Goal: Task Accomplishment & Management: Manage account settings

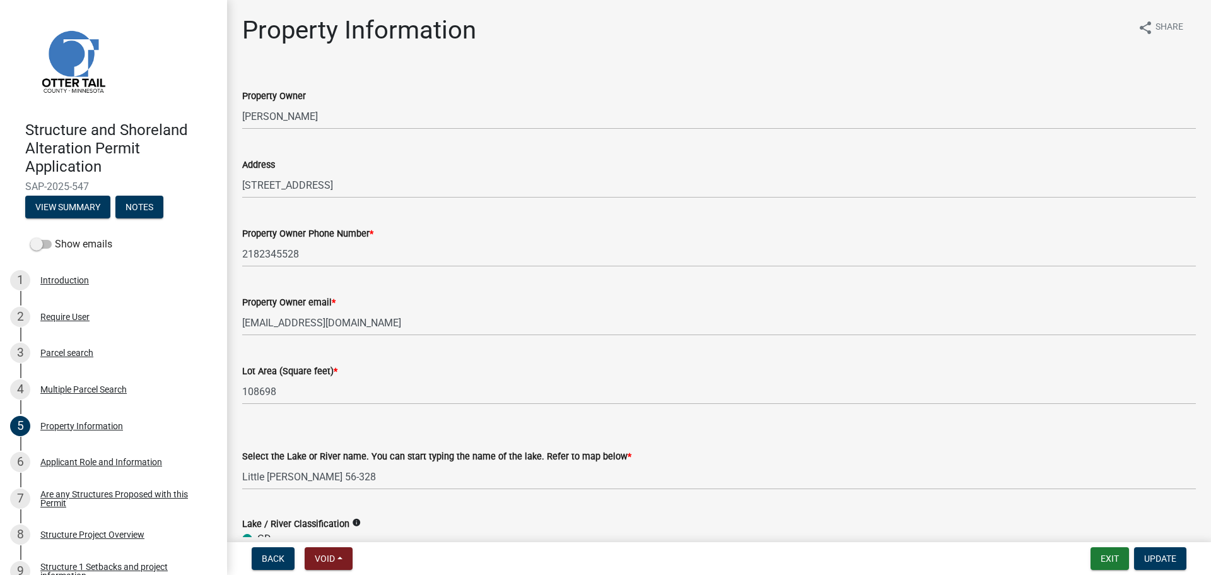
select select "99825219-5d90-43e3-9ac2-9b513b3a7be1"
select select "bc95ce3f-9706-43bd-97a5-80c1e912429f"
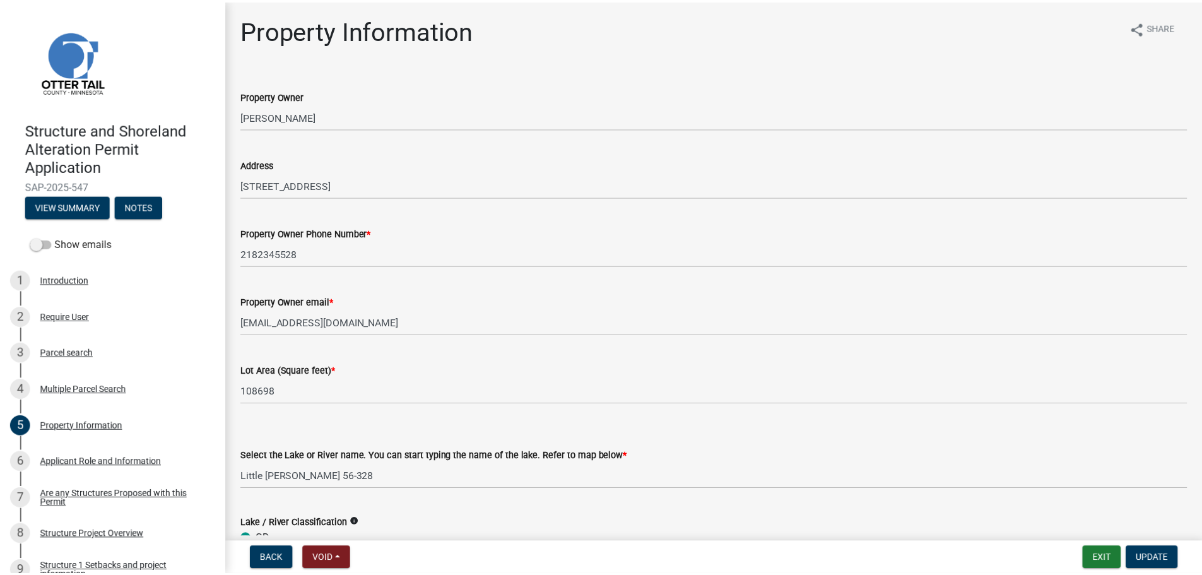
scroll to position [63, 0]
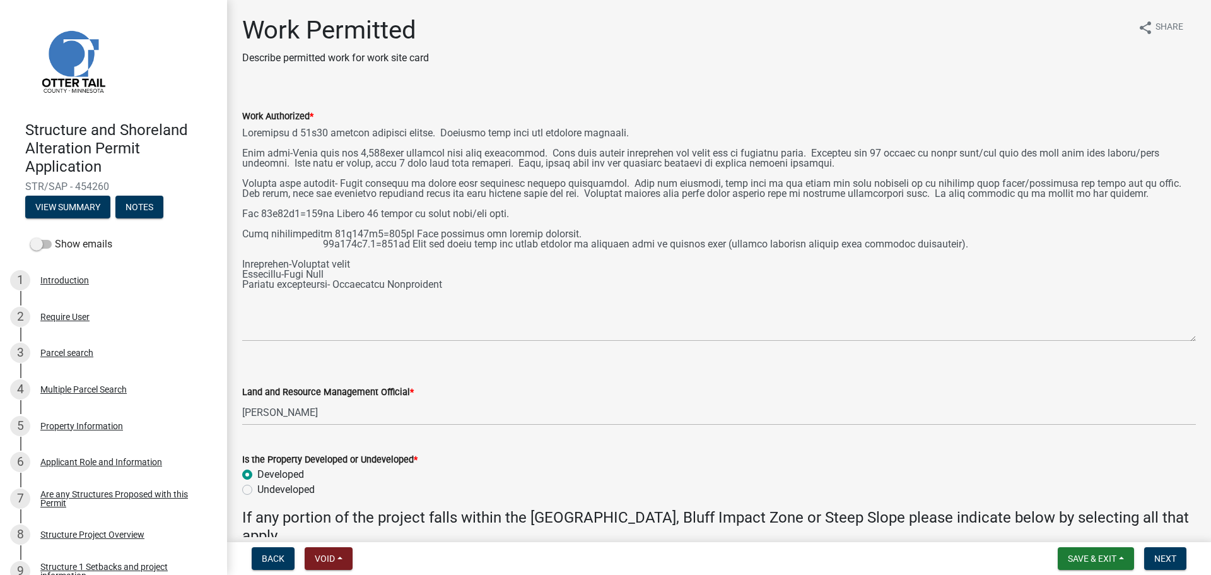
select select "f66be788-4dd6-459d-a9ec-6d83f4dfb709"
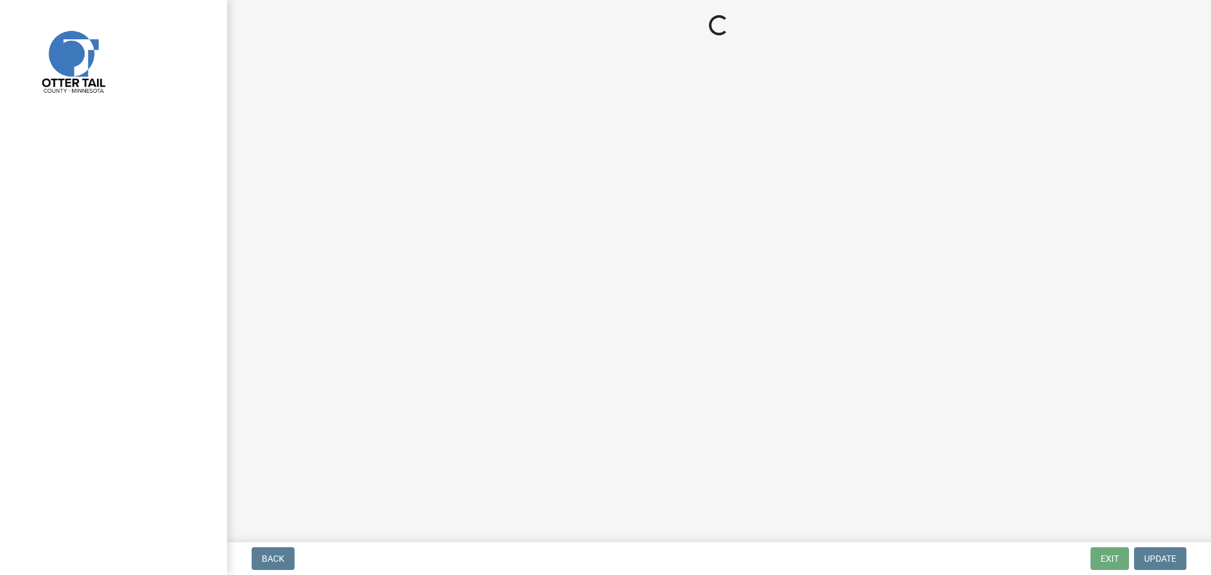
select select "f66be788-4dd6-459d-a9ec-6d83f4dfb709"
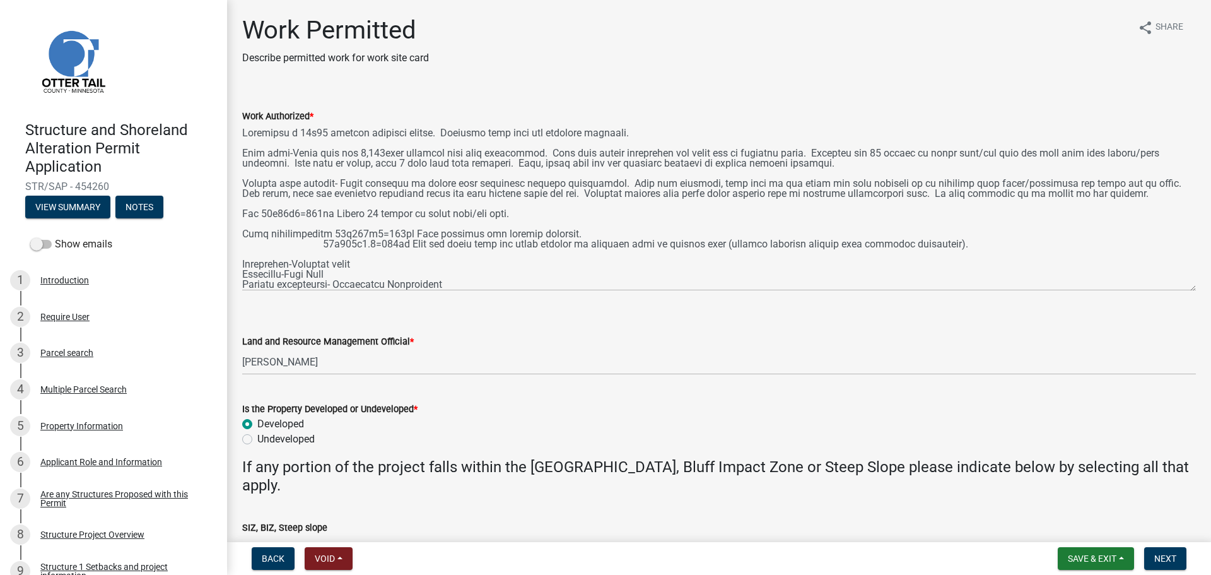
drag, startPoint x: 1194, startPoint y: 177, endPoint x: 1200, endPoint y: 285, distance: 108.1
click at [1200, 285] on div "Work Permitted Describe permitted work for work site card share Share Work Auth…" at bounding box center [719, 309] width 984 height 588
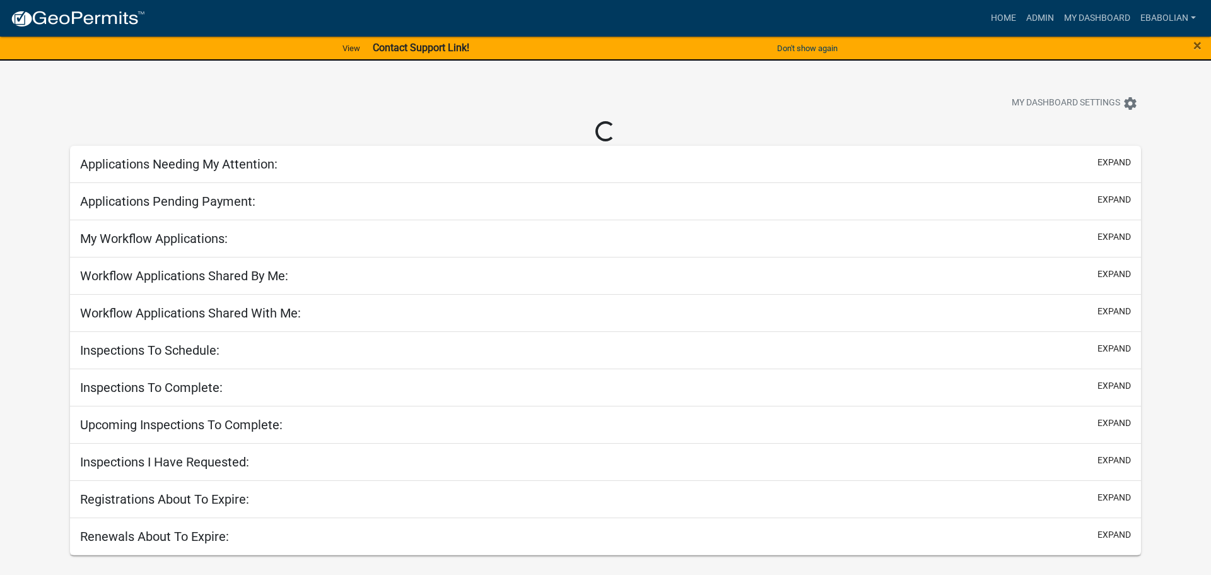
select select "3: 100"
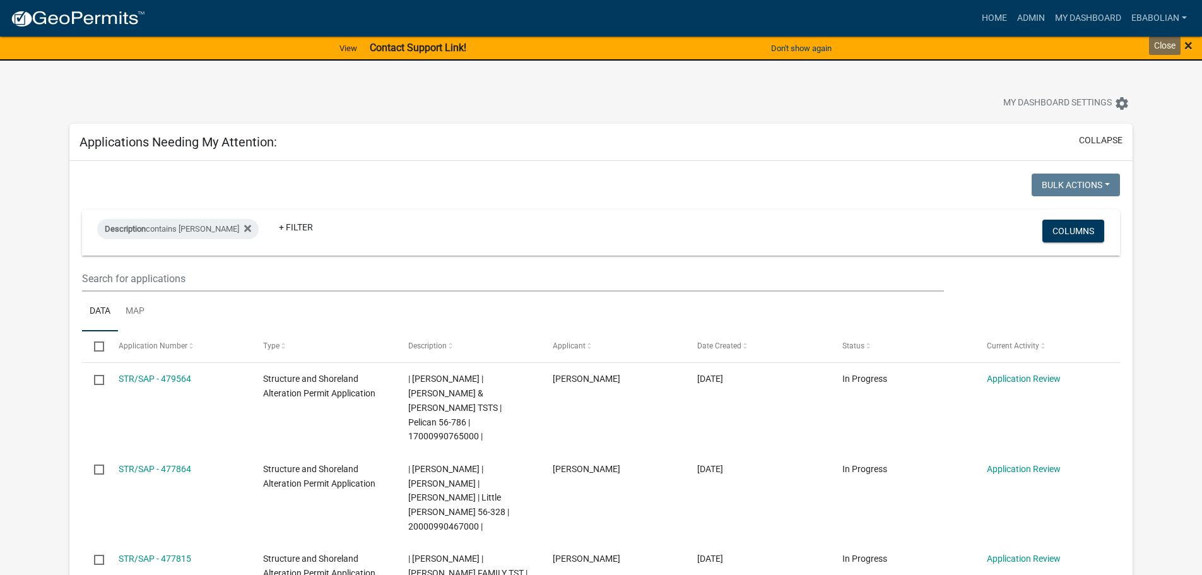
click at [1188, 47] on span "×" at bounding box center [1188, 46] width 8 height 18
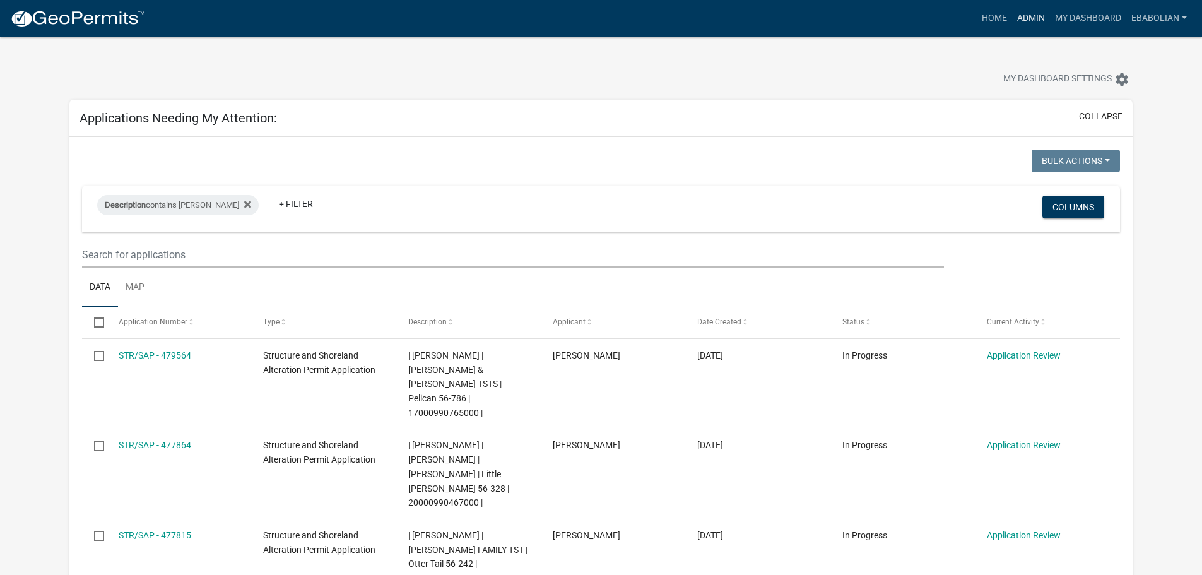
click at [1026, 21] on link "Admin" at bounding box center [1031, 18] width 38 height 24
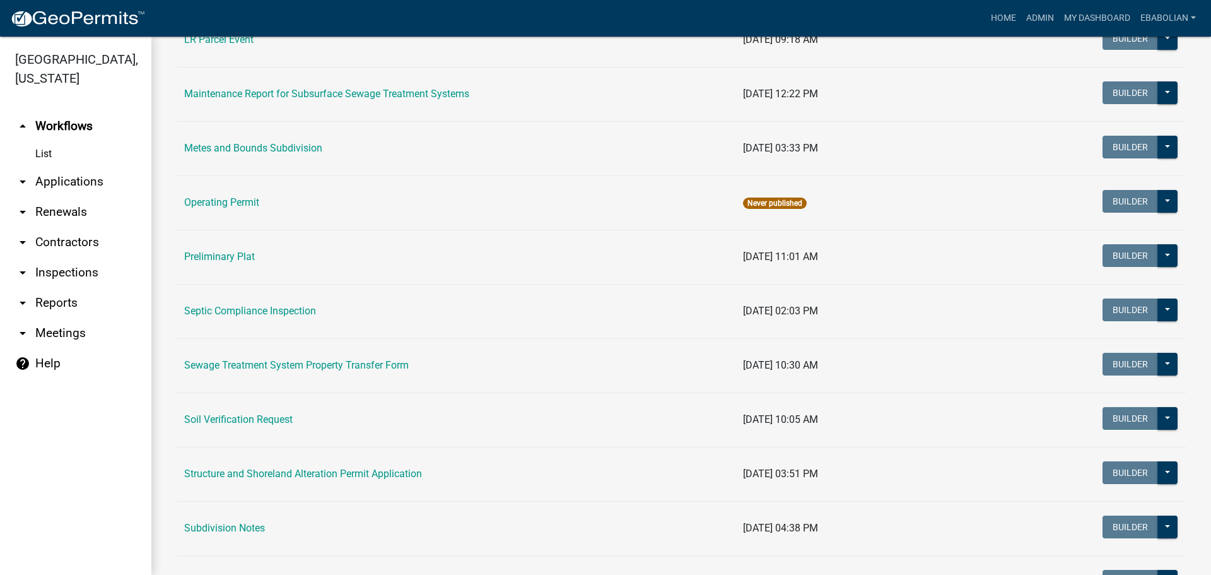
scroll to position [568, 0]
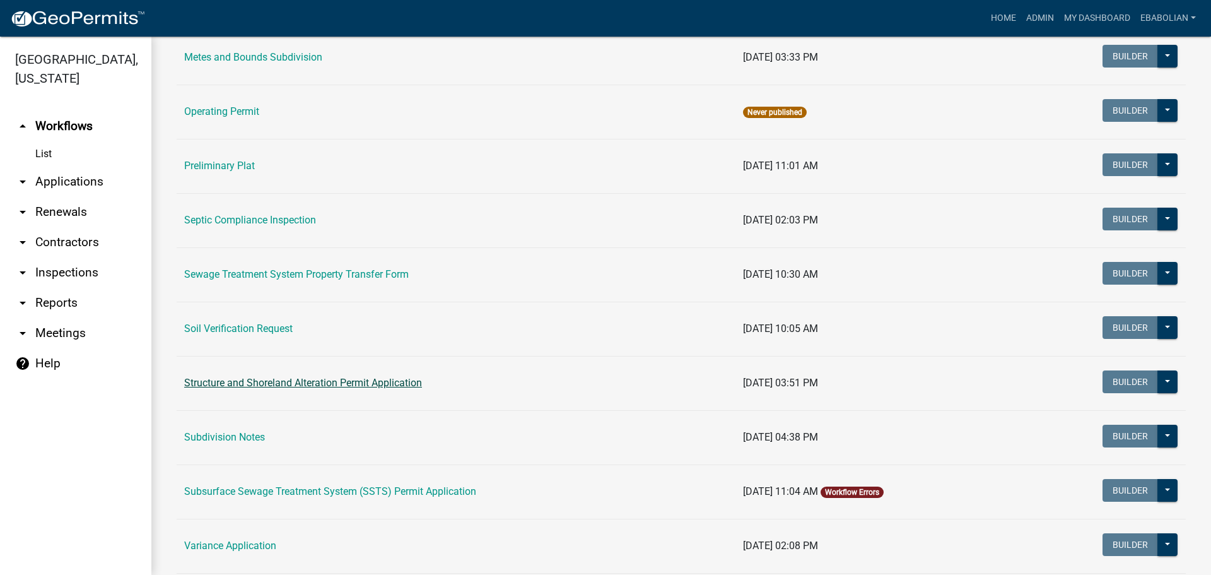
click at [290, 384] on link "Structure and Shoreland Alteration Permit Application" at bounding box center [303, 383] width 238 height 12
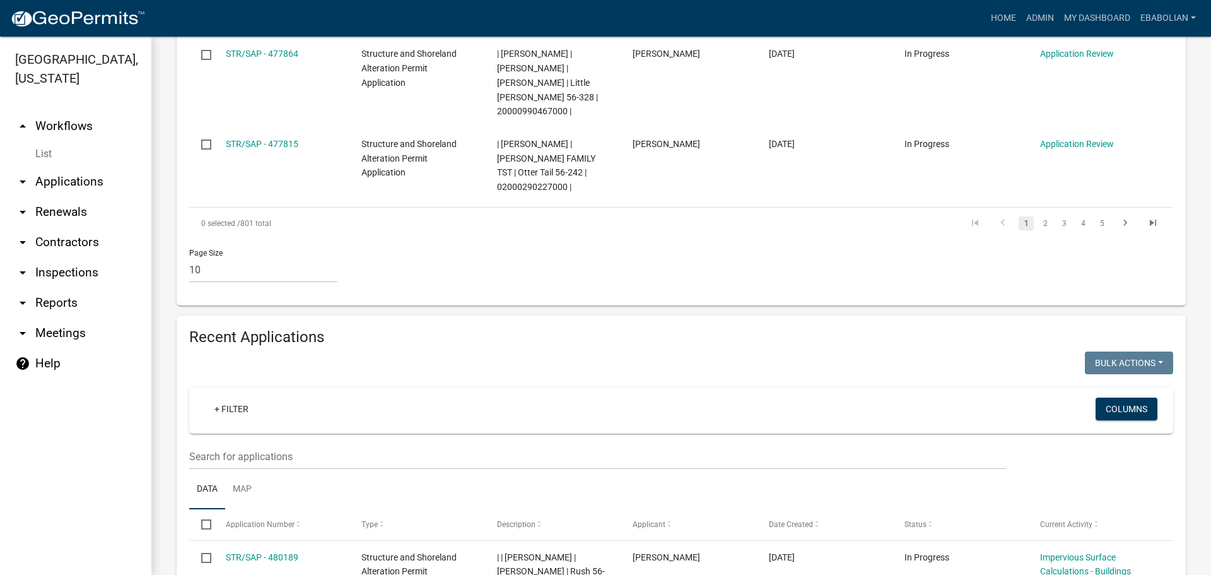
scroll to position [1009, 0]
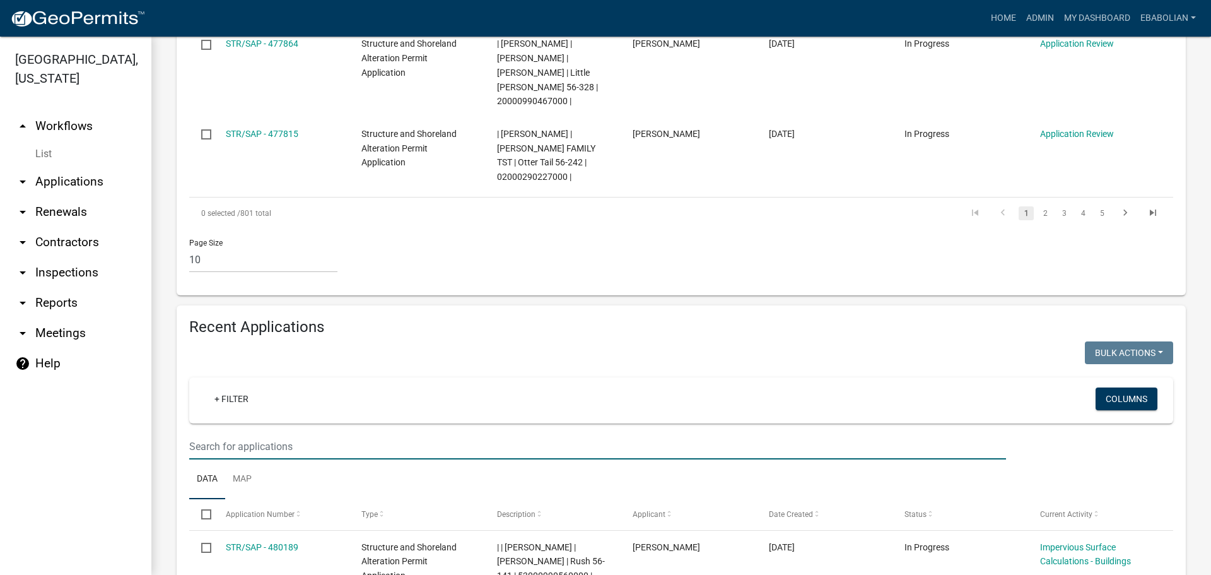
click at [276, 433] on input "text" at bounding box center [597, 446] width 817 height 26
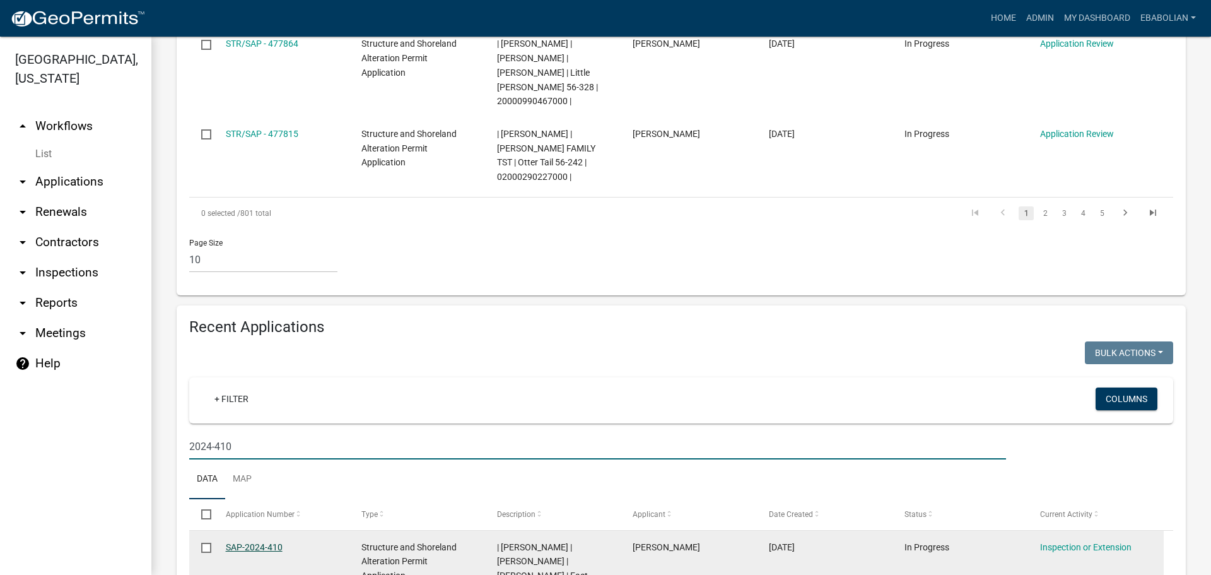
type input "2024-410"
click at [237, 542] on link "SAP-2024-410" at bounding box center [254, 547] width 57 height 10
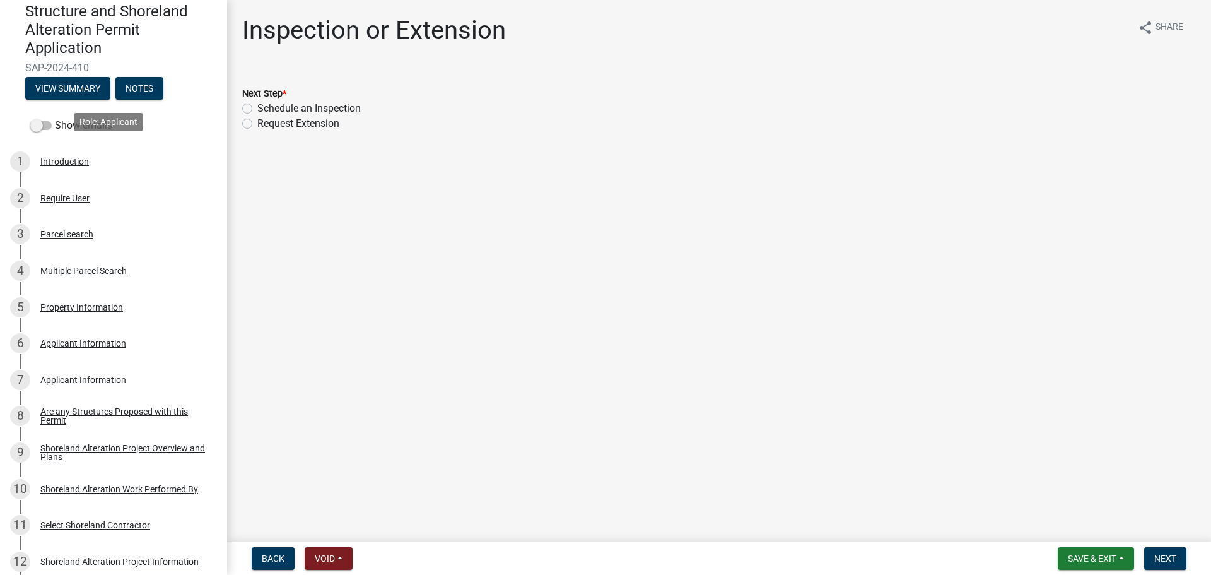
scroll to position [126, 0]
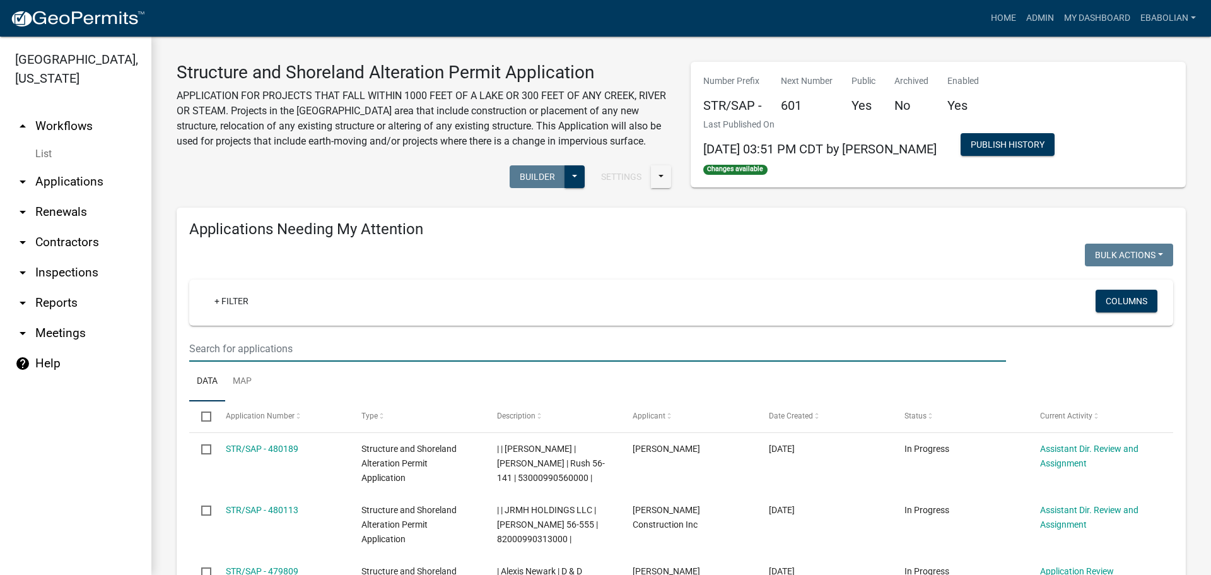
click at [250, 346] on input "text" at bounding box center [597, 349] width 817 height 26
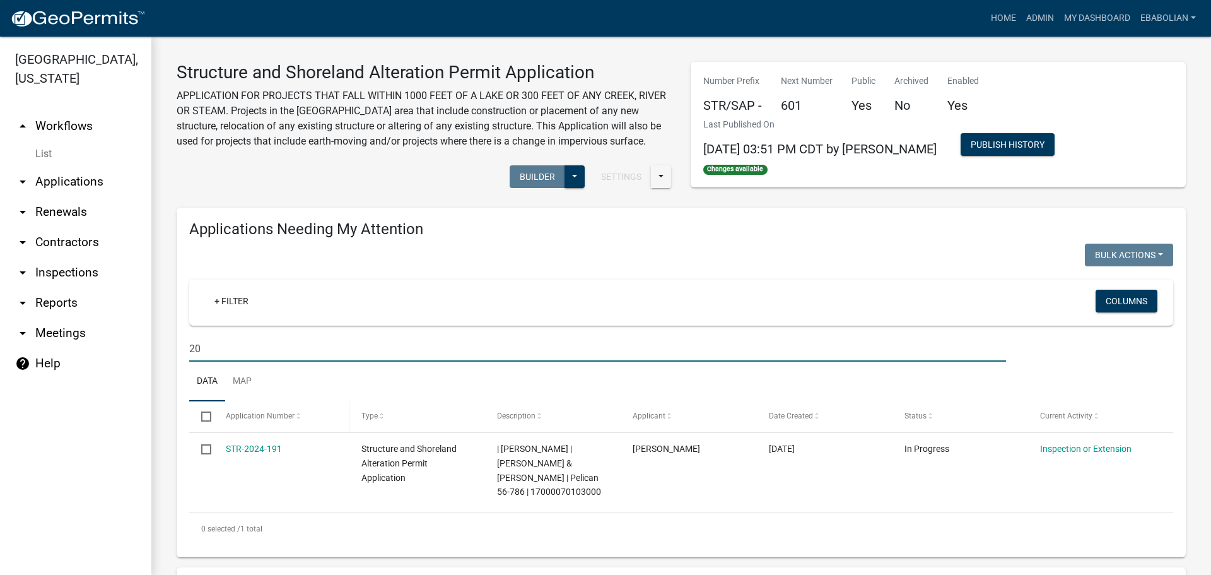
type input "2"
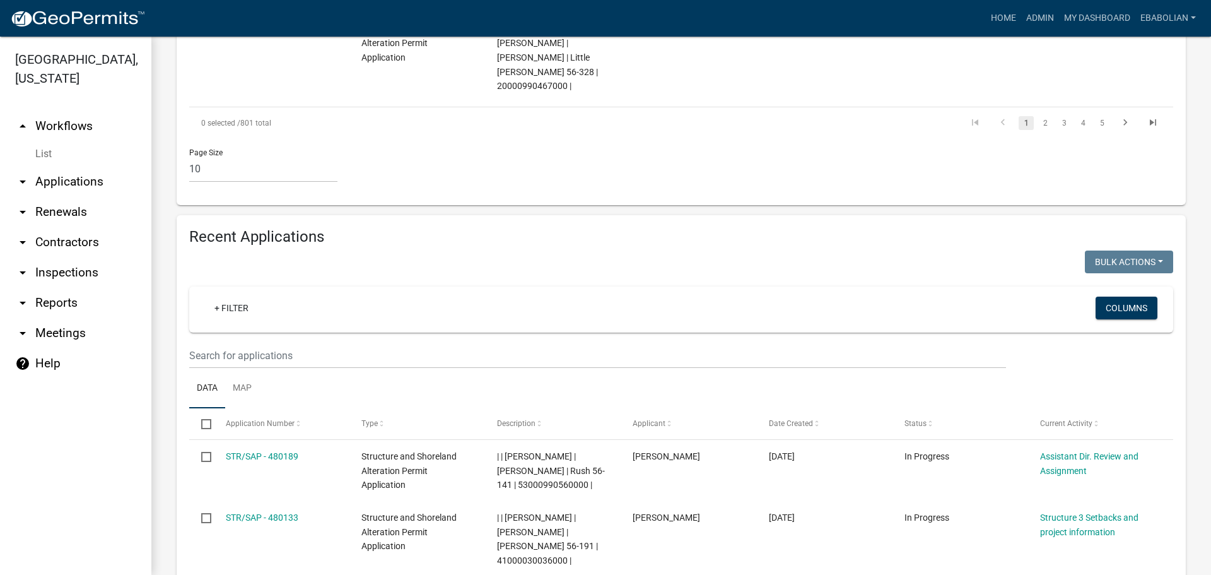
scroll to position [1073, 0]
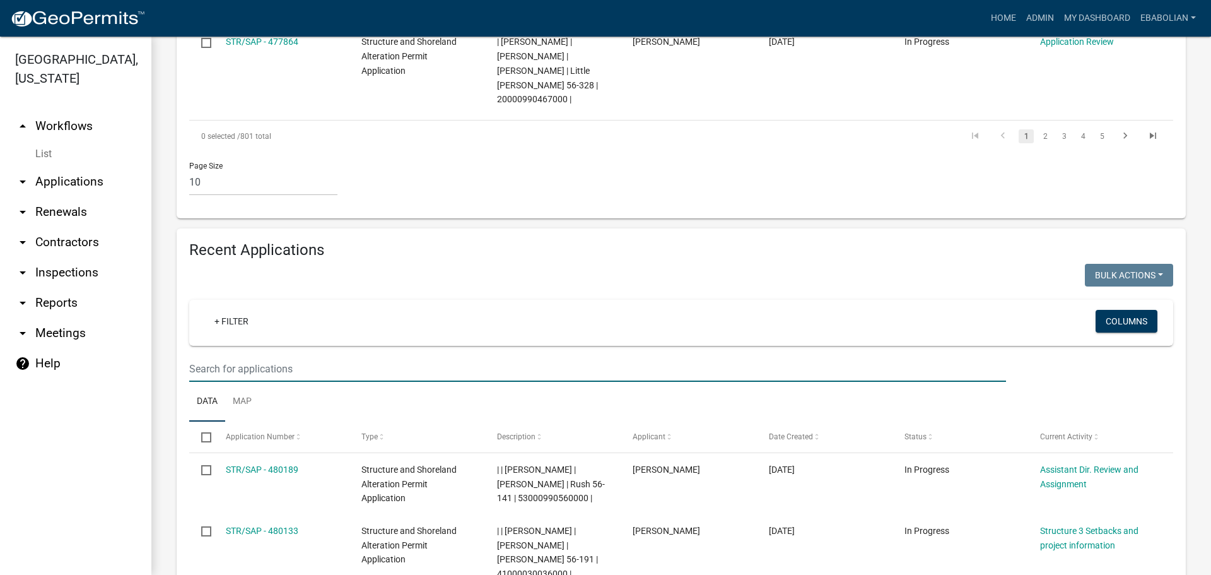
click at [259, 356] on input "text" at bounding box center [597, 369] width 817 height 26
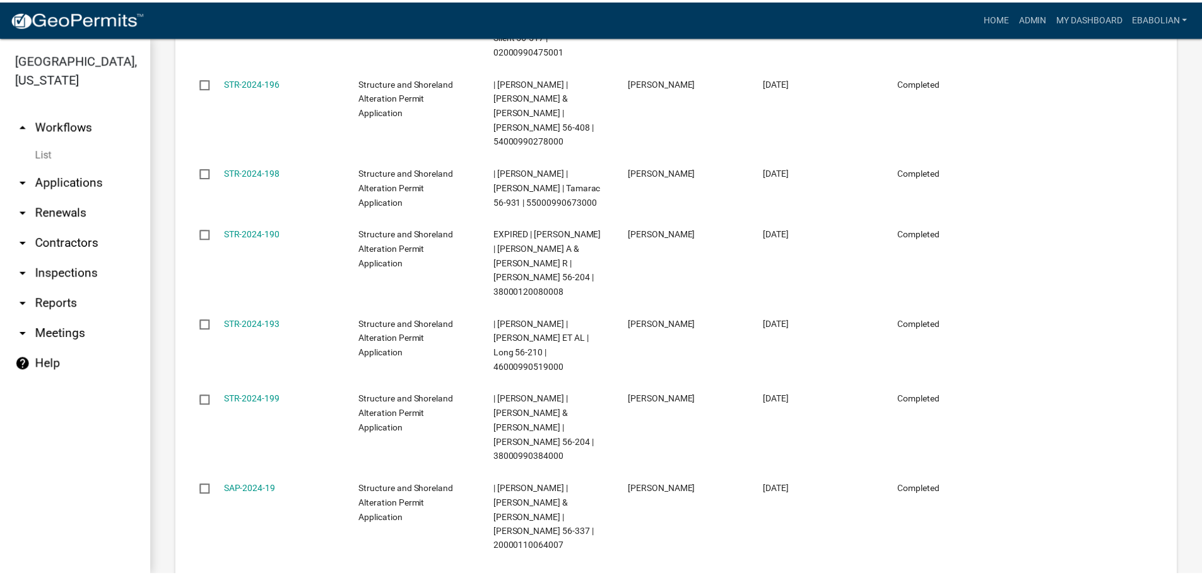
scroll to position [1762, 0]
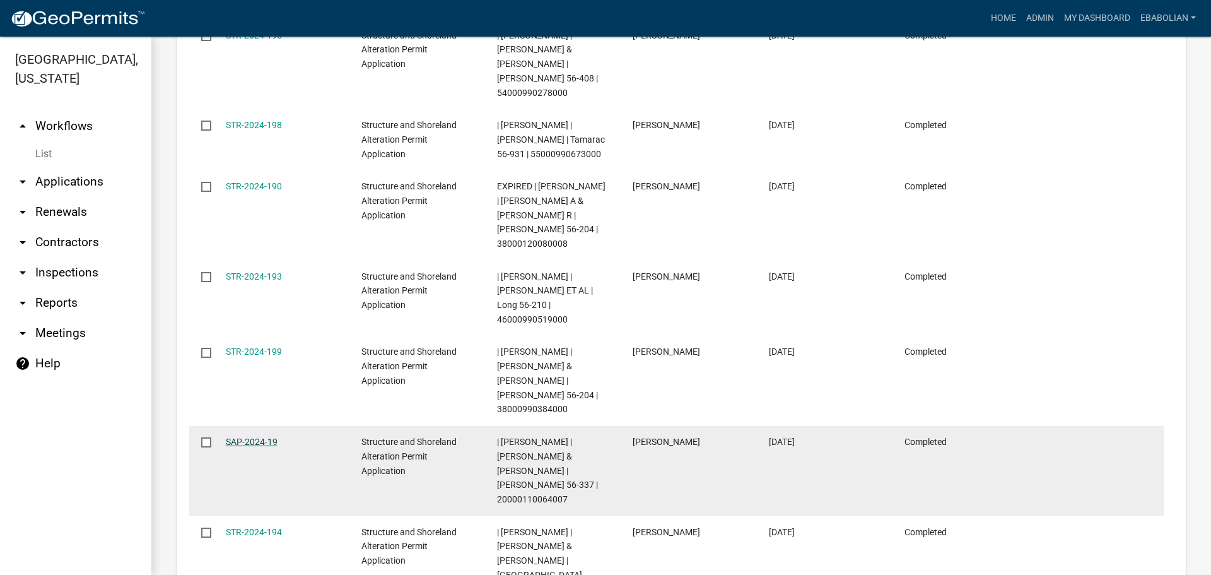
type input "2024-19"
click at [261, 437] on link "SAP-2024-19" at bounding box center [252, 442] width 52 height 10
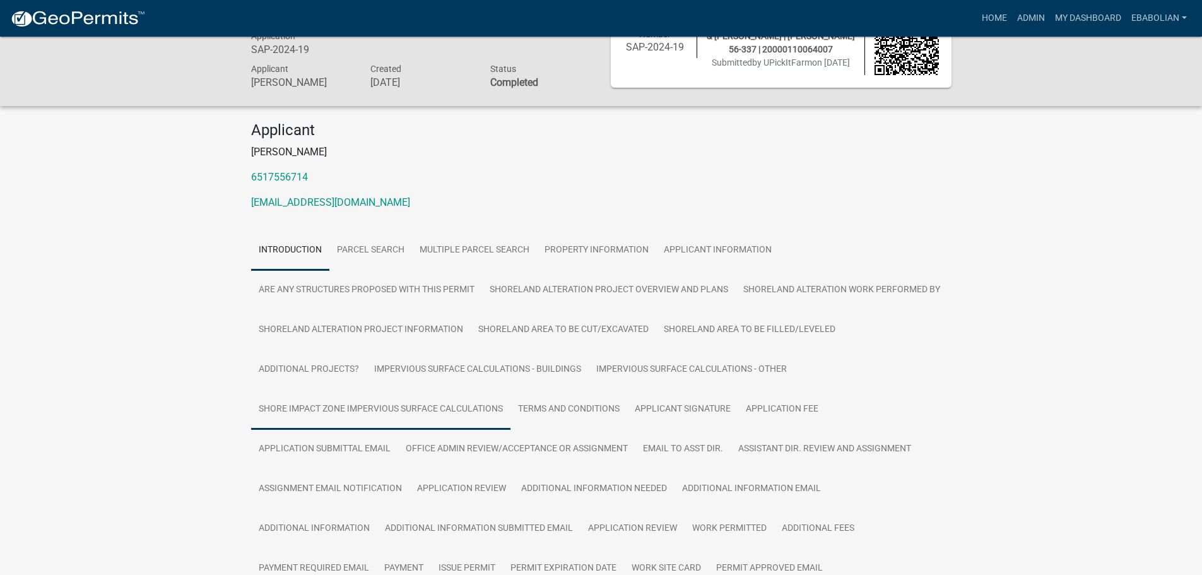
scroll to position [252, 0]
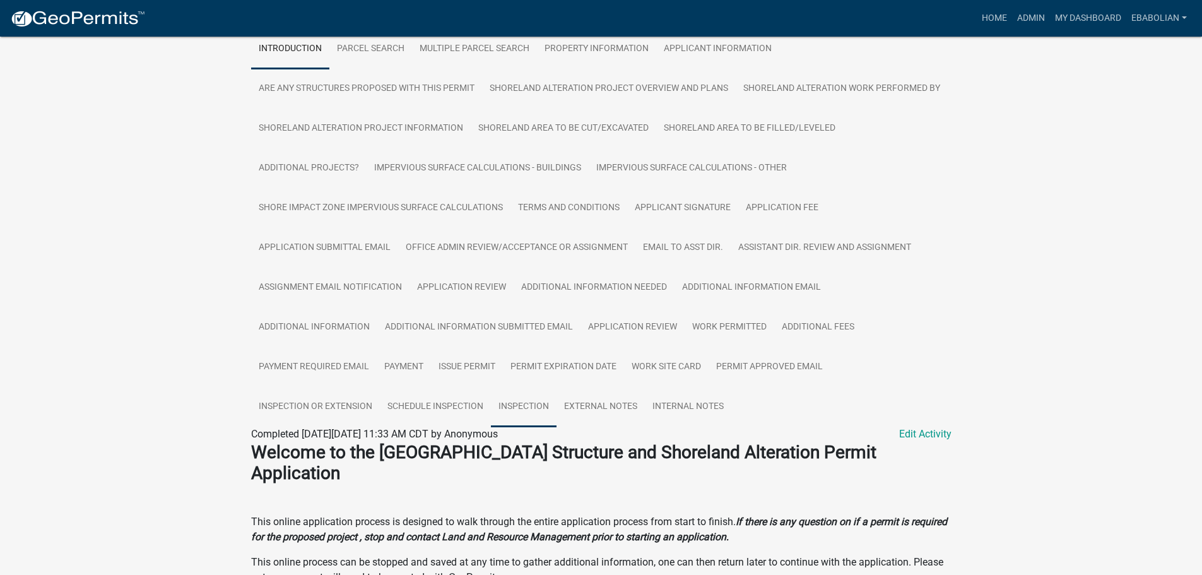
click at [514, 408] on link "Inspection" at bounding box center [524, 407] width 66 height 40
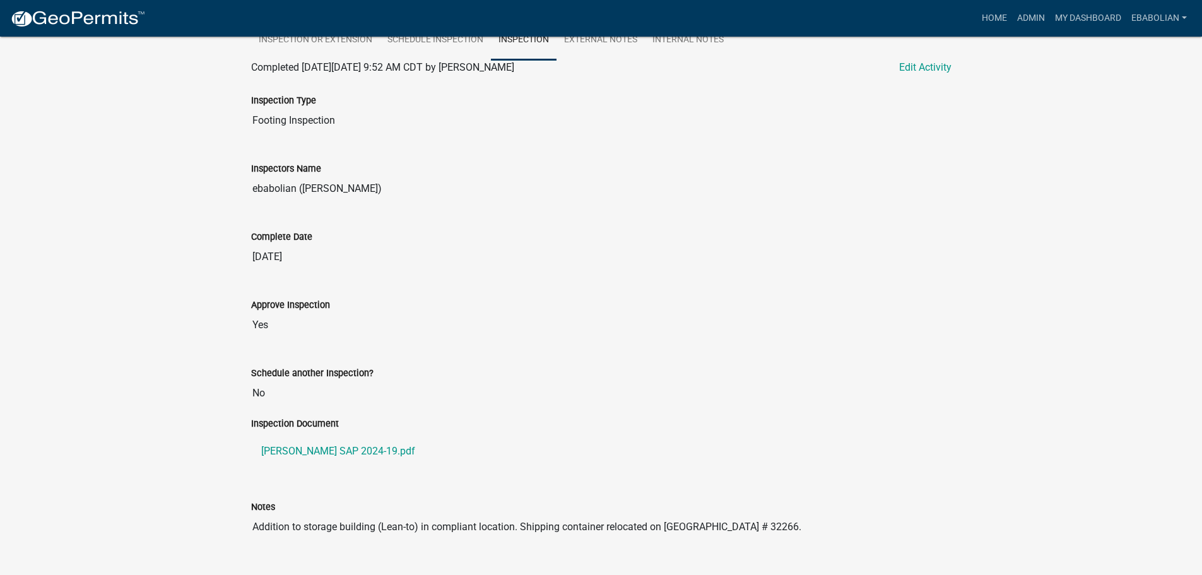
scroll to position [636, 0]
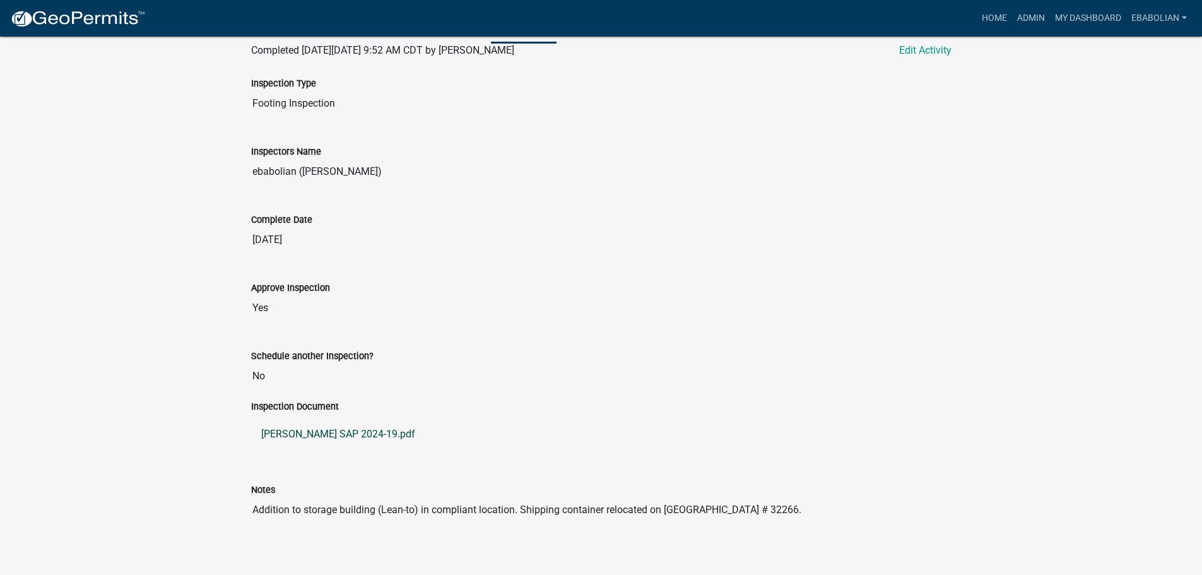
click at [345, 434] on link "Kevin Millage SAP 2024-19.pdf" at bounding box center [601, 434] width 700 height 30
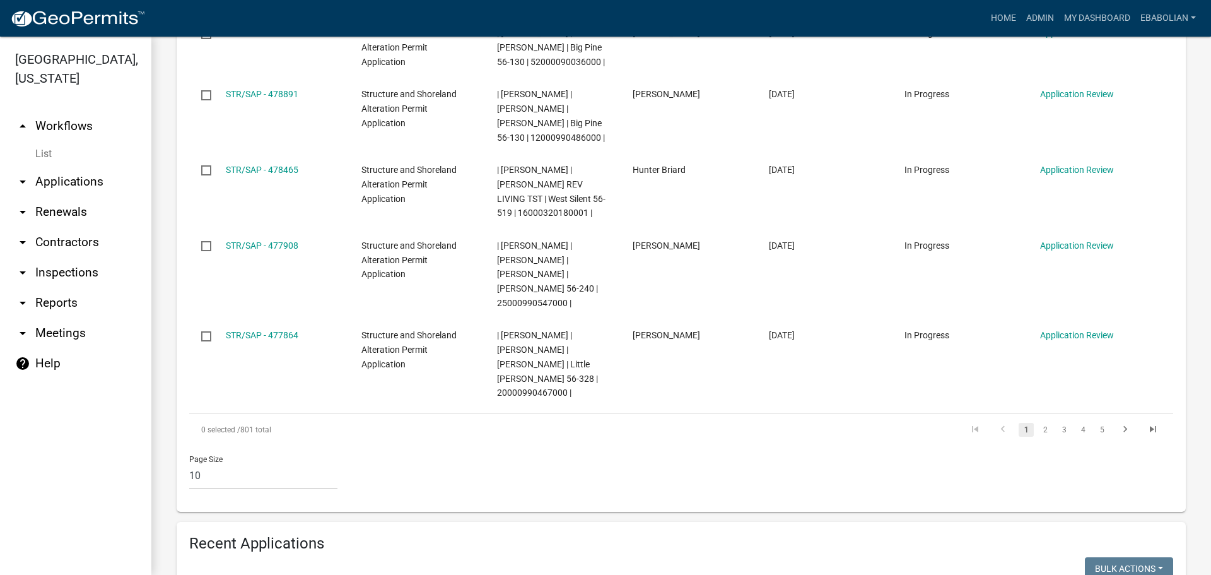
scroll to position [946, 0]
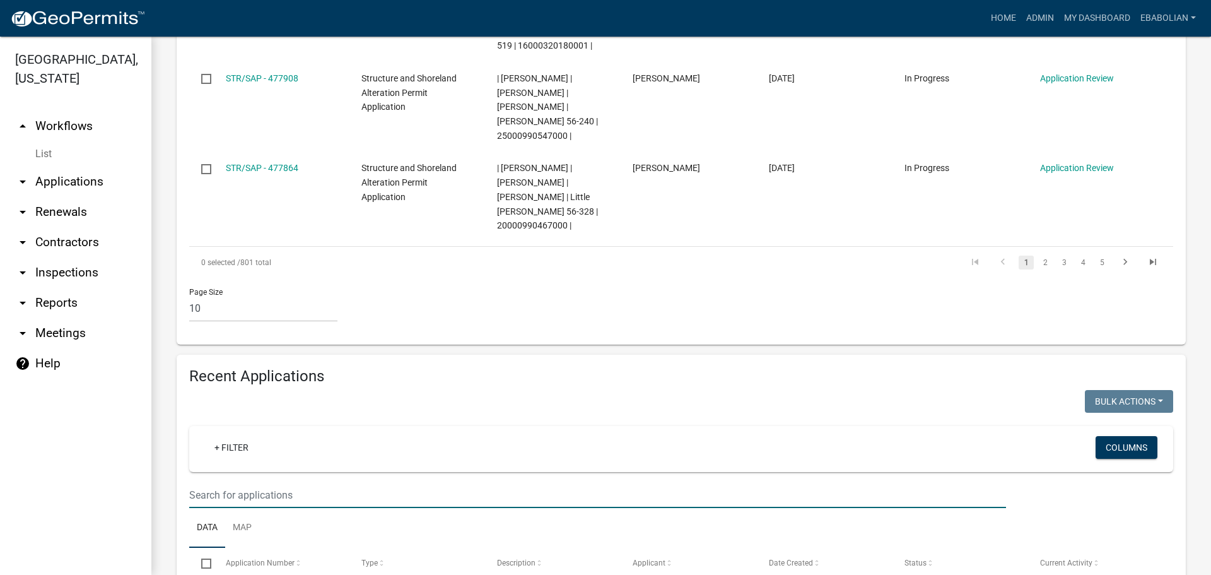
click at [336, 482] on input "text" at bounding box center [597, 495] width 817 height 26
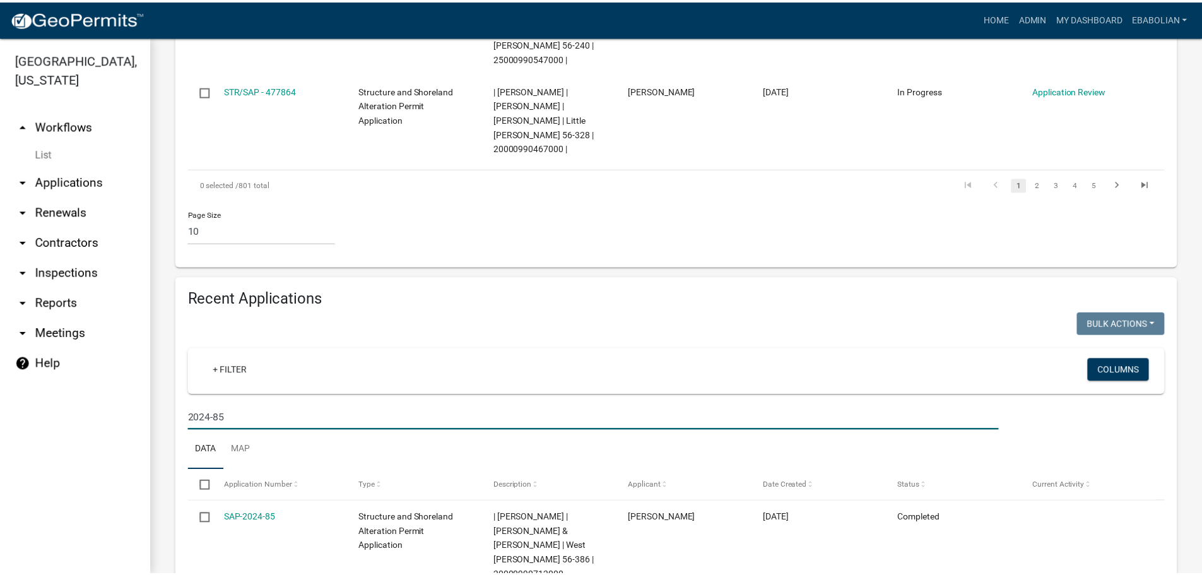
scroll to position [1043, 0]
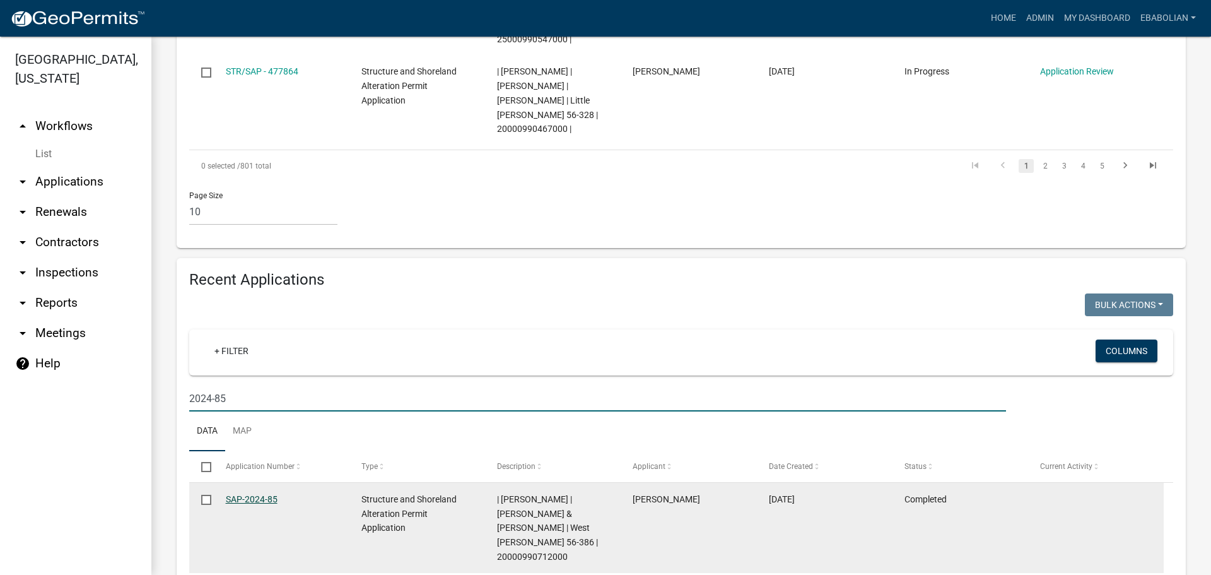
type input "2024-85"
click at [233, 494] on link "SAP-2024-85" at bounding box center [252, 499] width 52 height 10
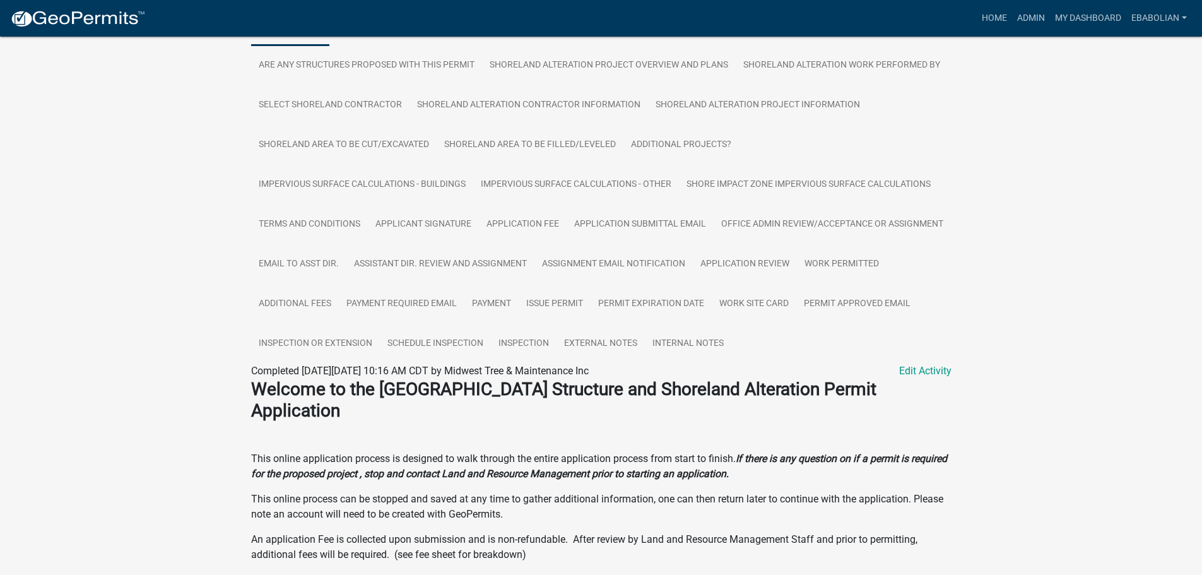
scroll to position [315, 0]
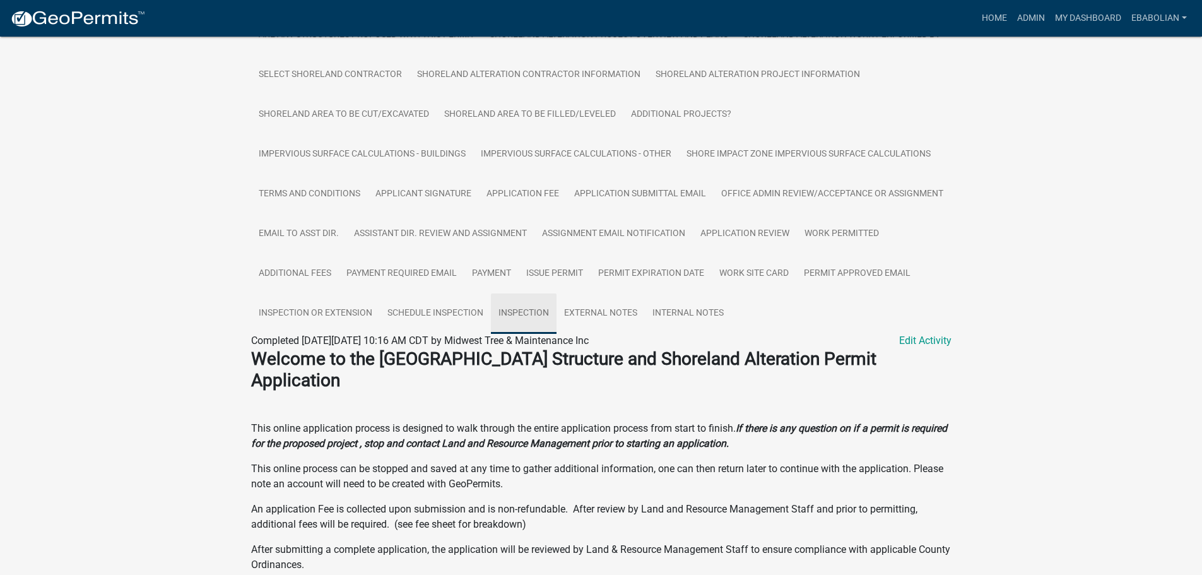
click at [556, 303] on link "Inspection" at bounding box center [524, 313] width 66 height 40
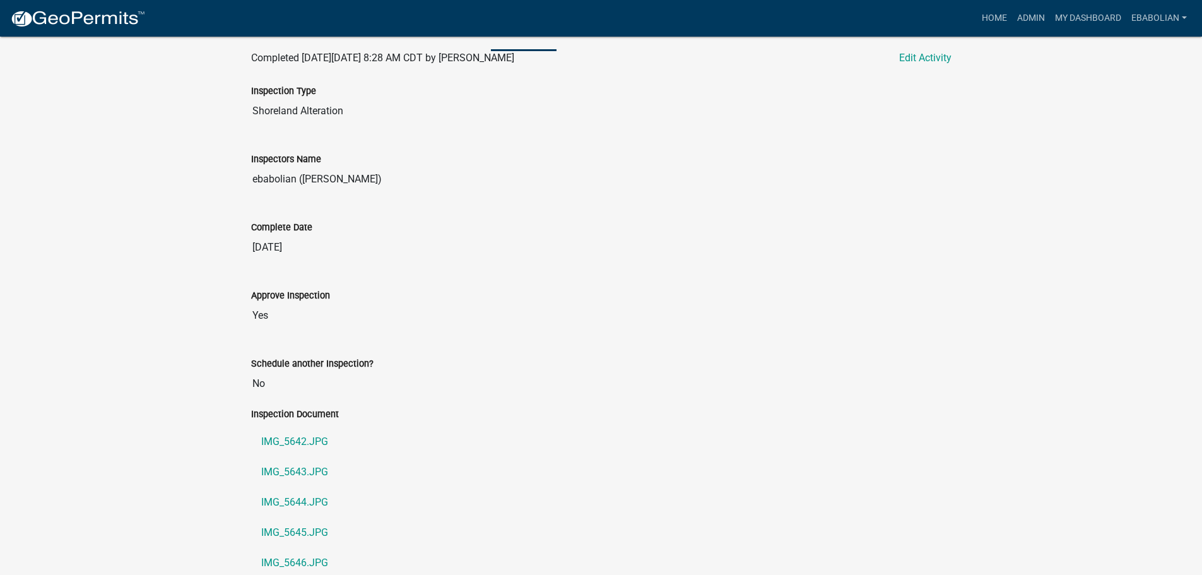
scroll to position [722, 0]
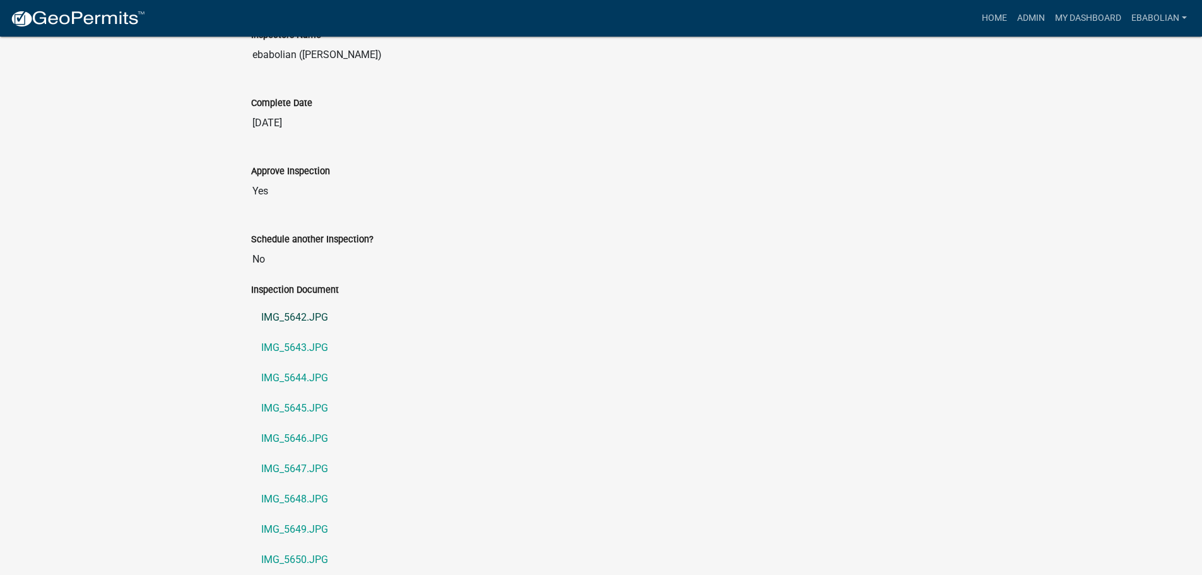
click at [296, 308] on link "IMG_5642.JPG" at bounding box center [601, 317] width 700 height 30
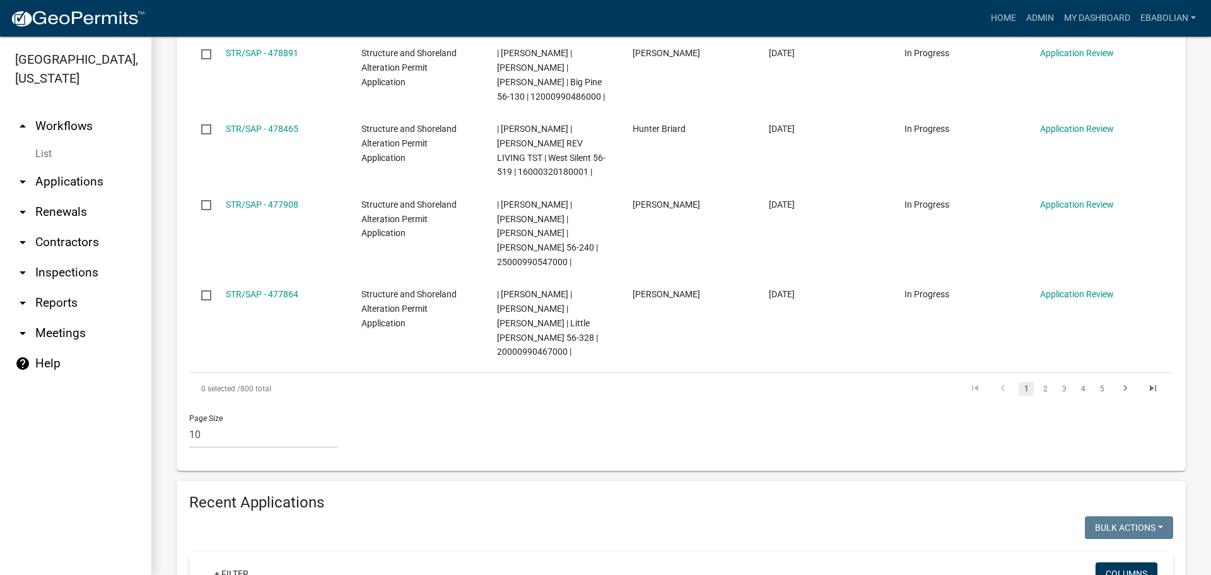
scroll to position [946, 0]
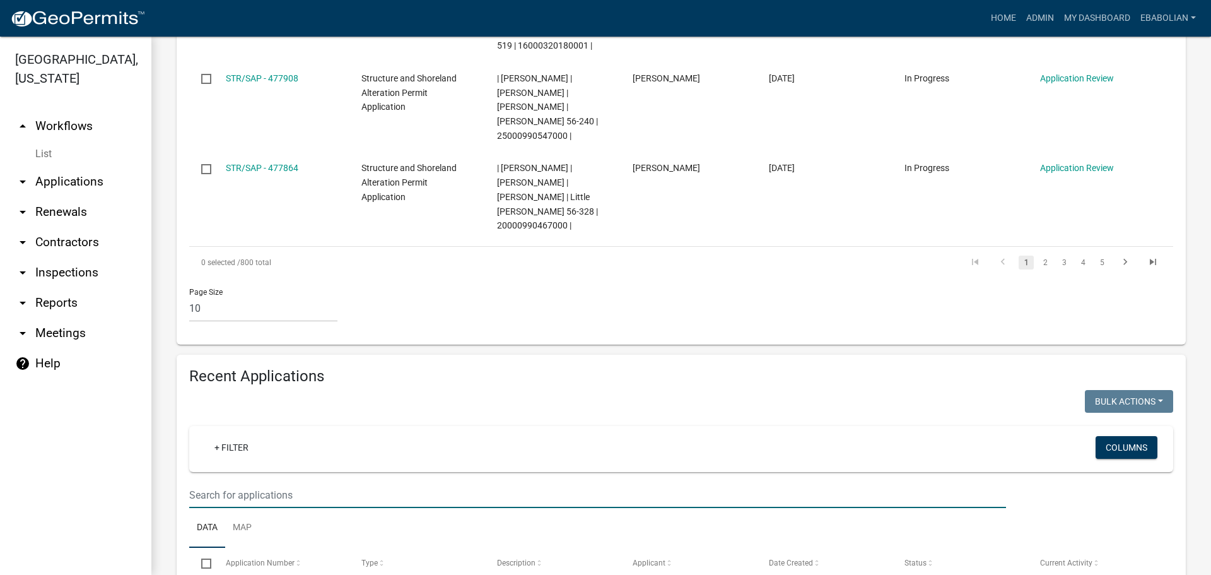
click at [271, 482] on input "text" at bounding box center [597, 495] width 817 height 26
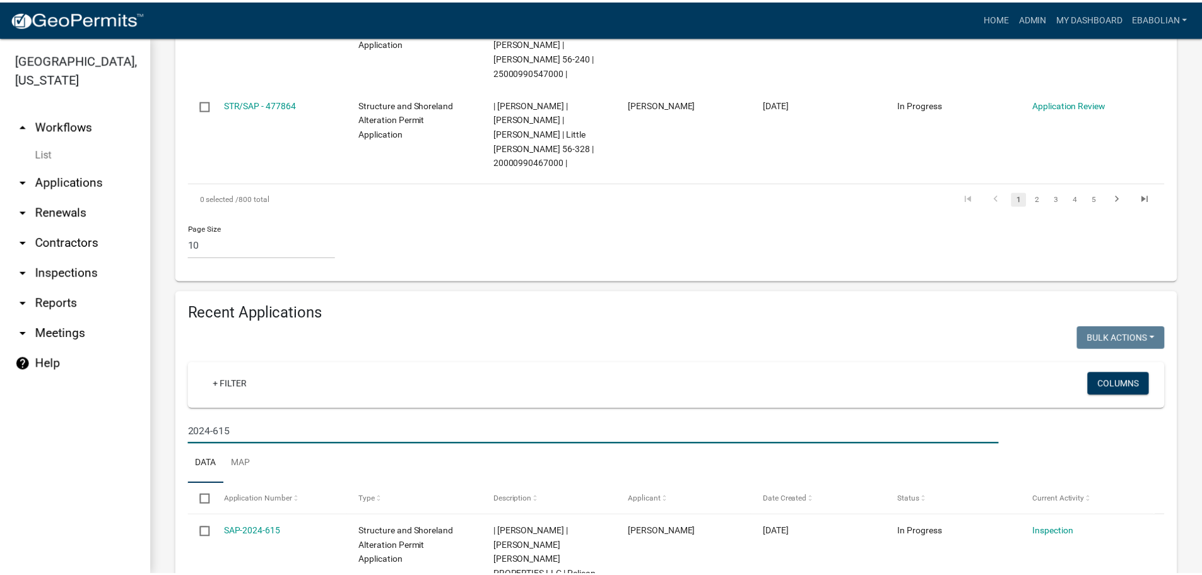
scroll to position [1043, 0]
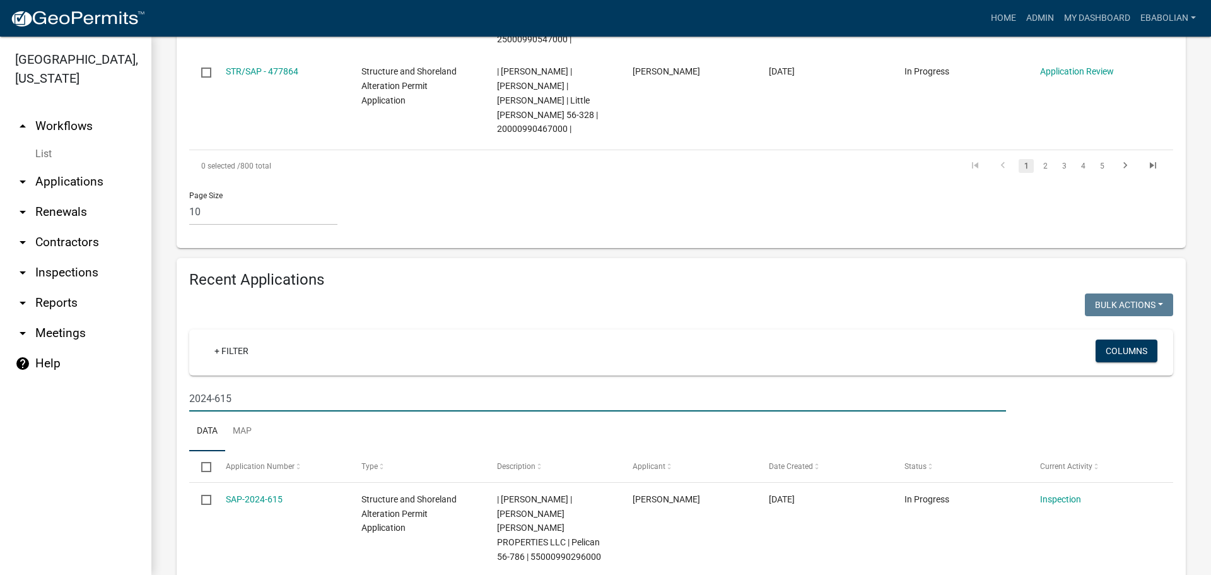
type input "2024-615"
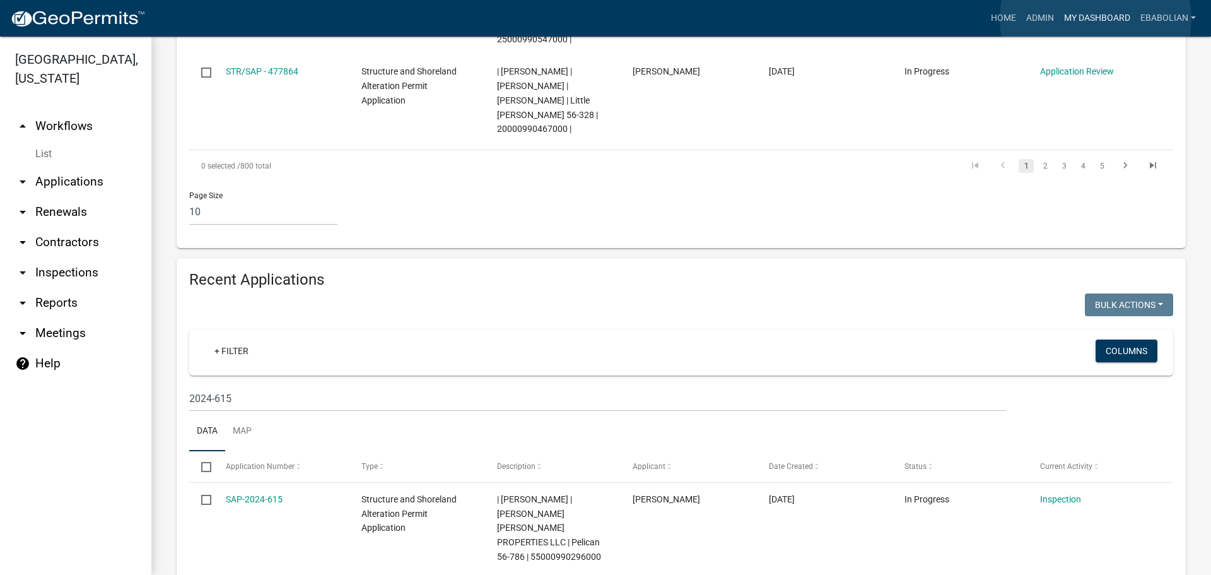
click at [1096, 19] on link "My Dashboard" at bounding box center [1097, 18] width 76 height 24
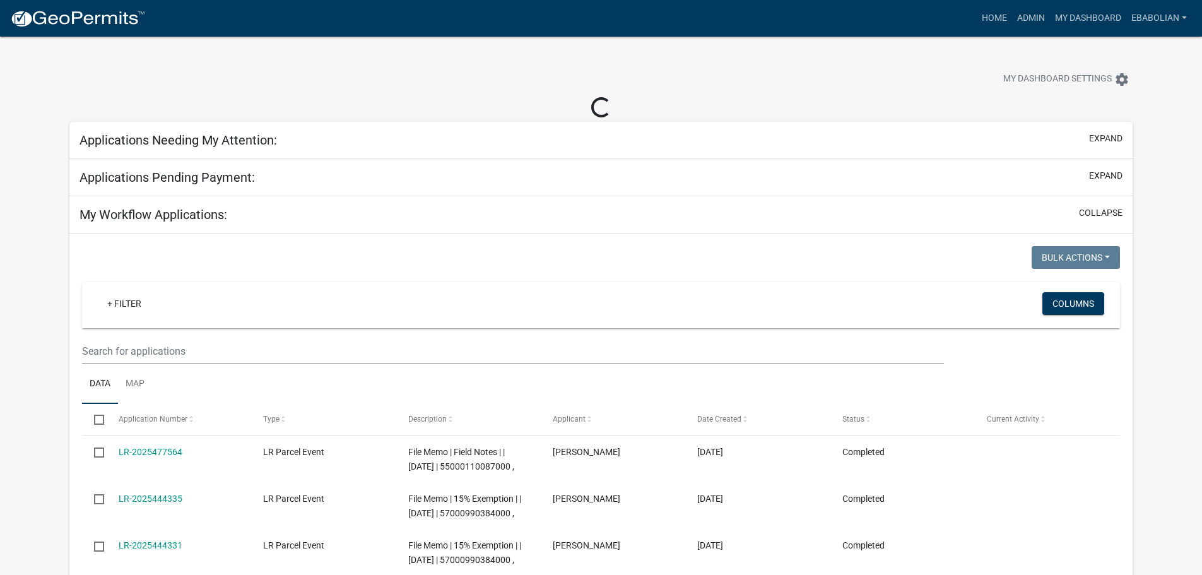
select select "3: 100"
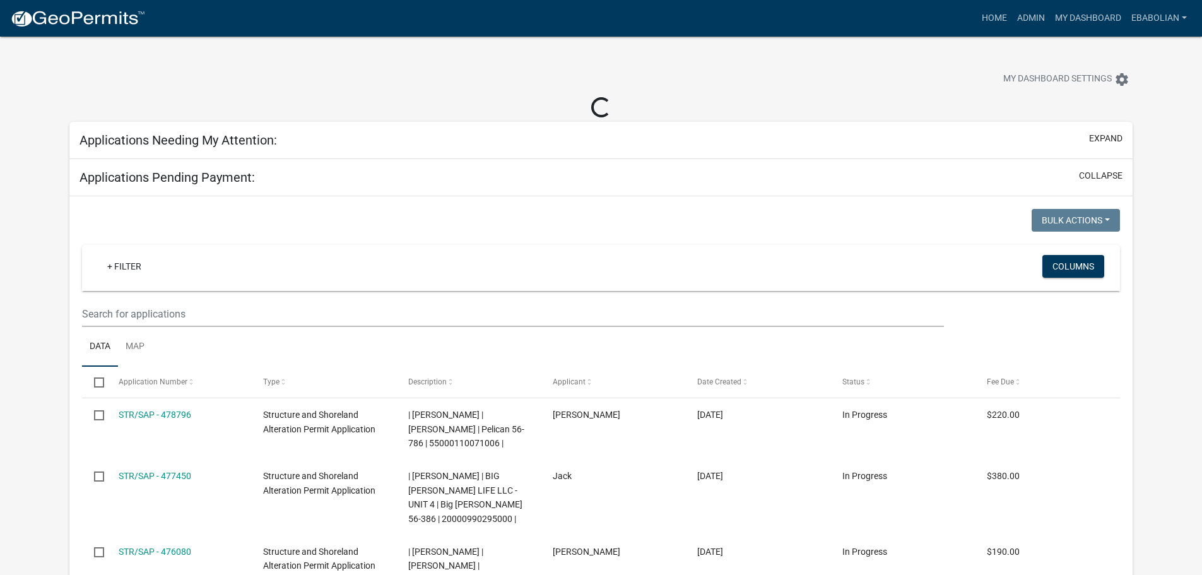
select select "3: 100"
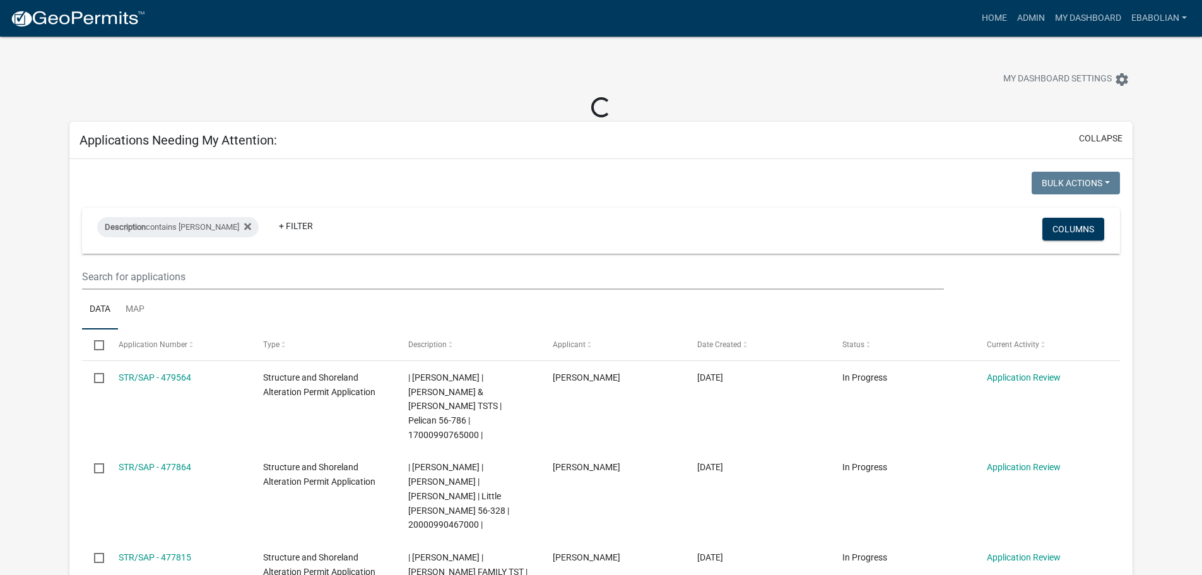
select select "3: 100"
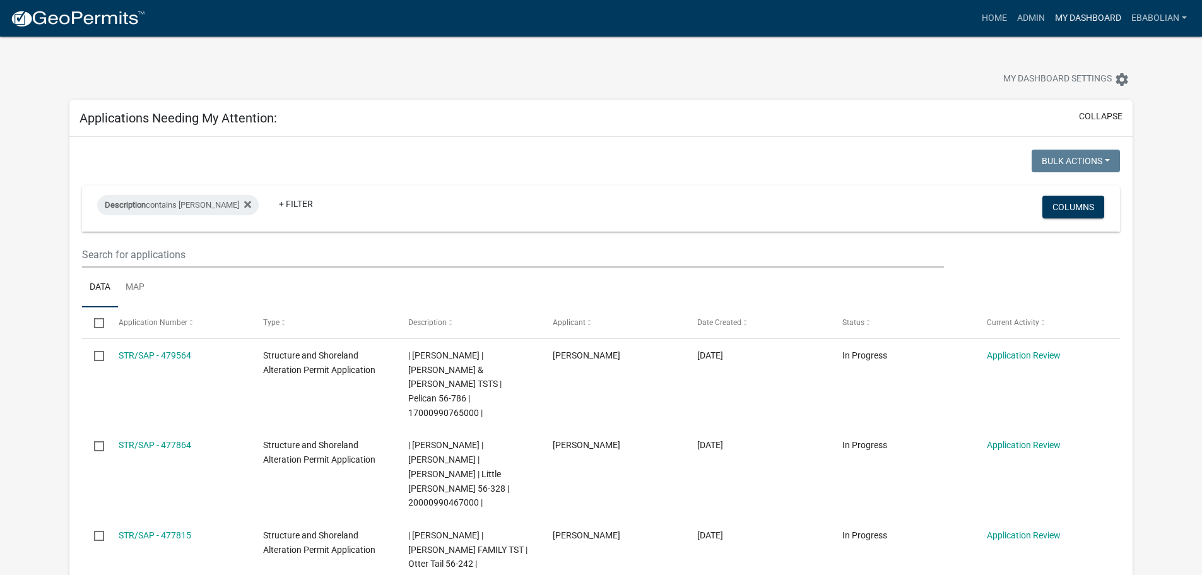
click at [1083, 17] on link "My Dashboard" at bounding box center [1088, 18] width 76 height 24
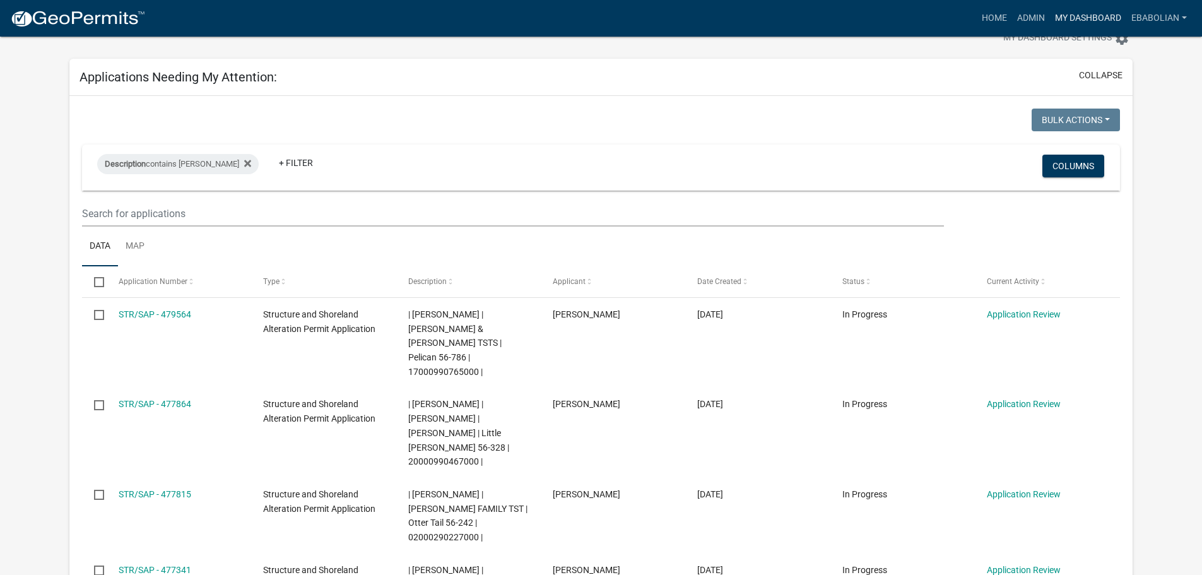
scroll to position [126, 0]
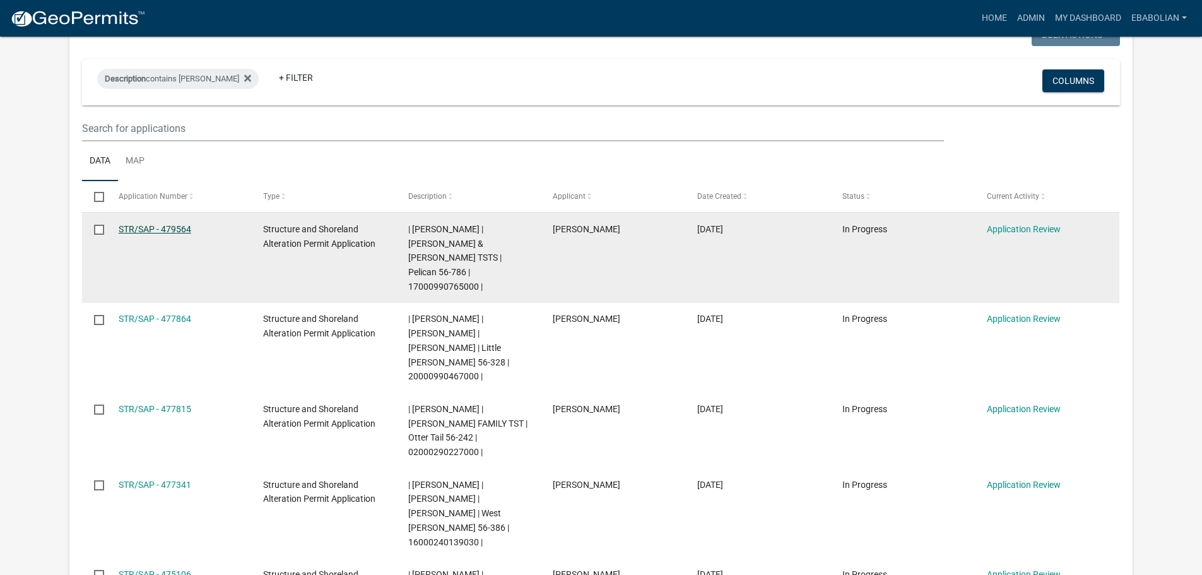
click at [172, 232] on link "STR/SAP - 479564" at bounding box center [155, 229] width 73 height 10
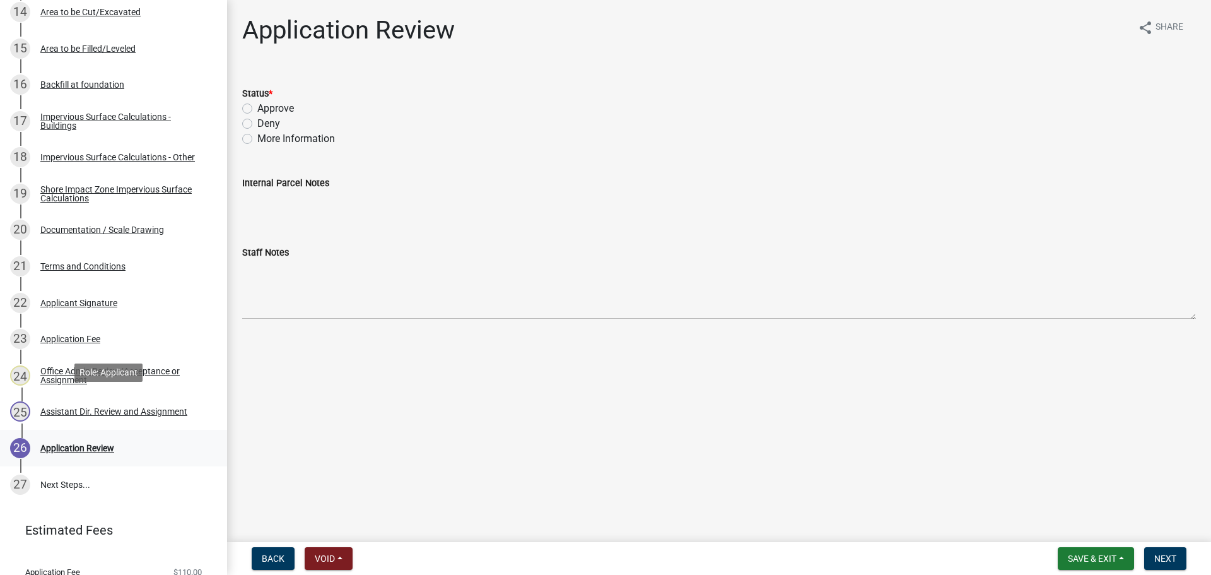
scroll to position [757, 0]
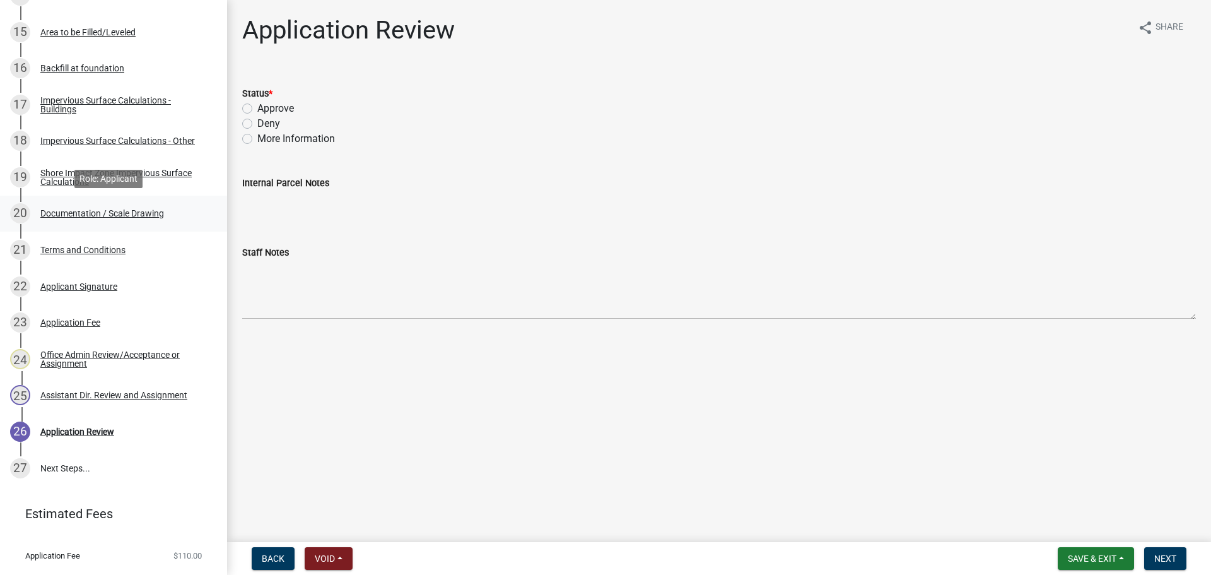
click at [127, 218] on div "Documentation / Scale Drawing" at bounding box center [102, 213] width 124 height 9
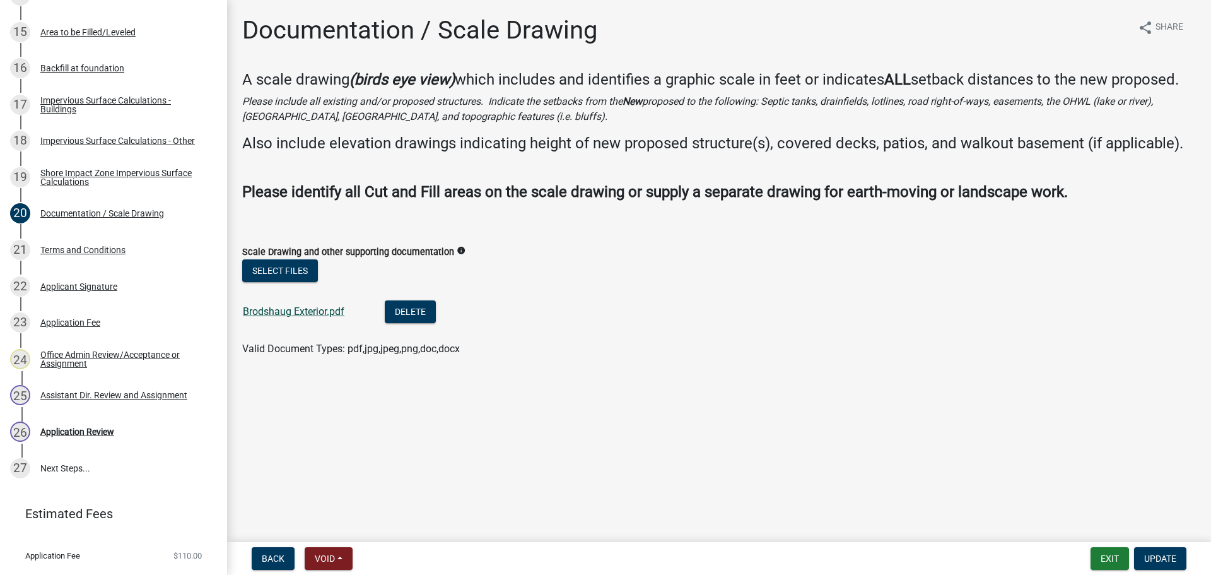
click at [315, 314] on link "Brodshaug Exterior.pdf" at bounding box center [294, 311] width 102 height 12
click at [96, 144] on div "Impervious Surface Calculations - Other" at bounding box center [117, 140] width 155 height 9
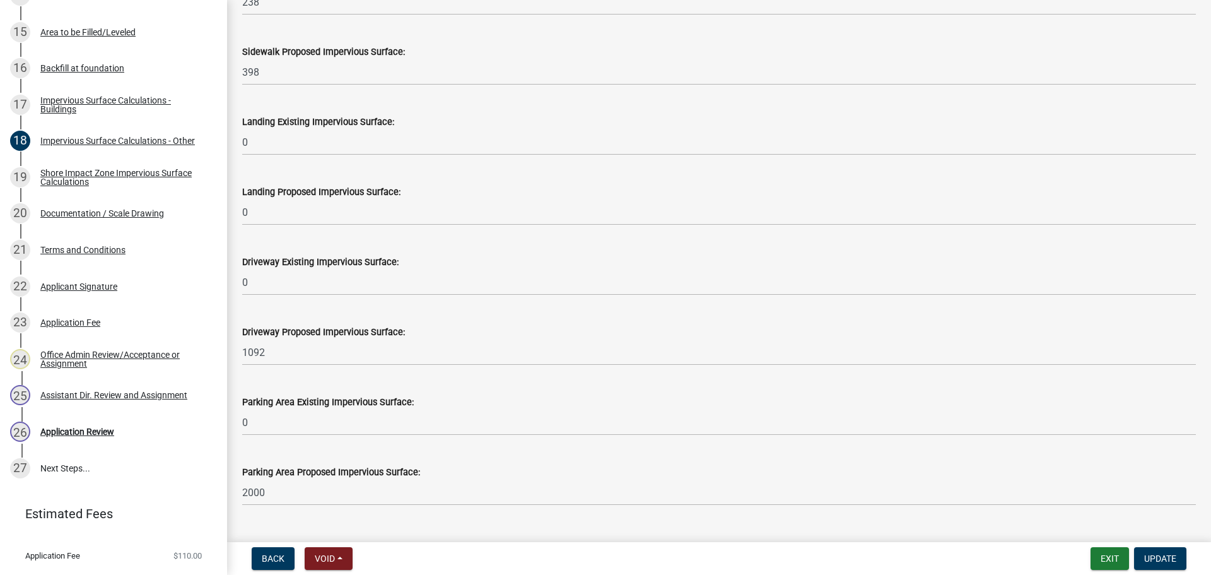
scroll to position [481, 0]
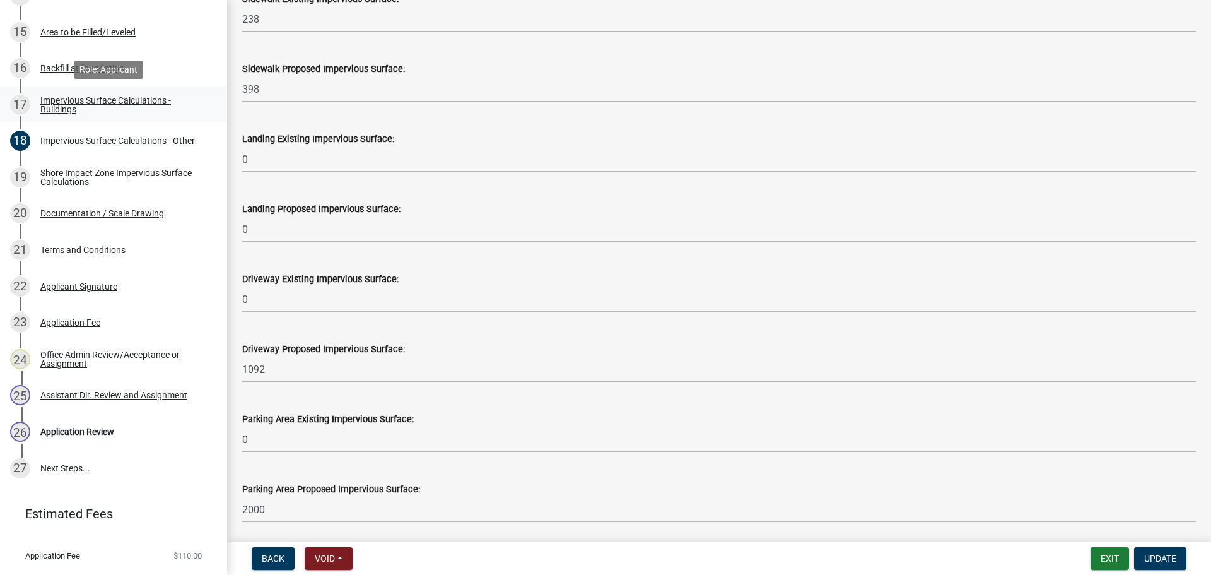
click at [107, 105] on div "Impervious Surface Calculations - Buildings" at bounding box center [123, 105] width 167 height 18
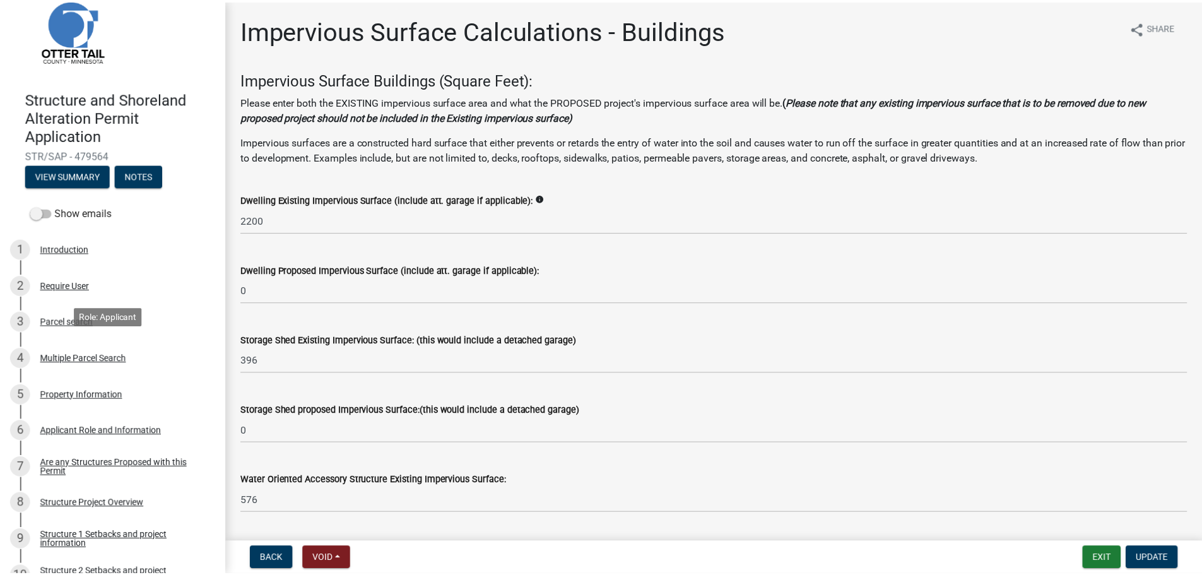
scroll to position [0, 0]
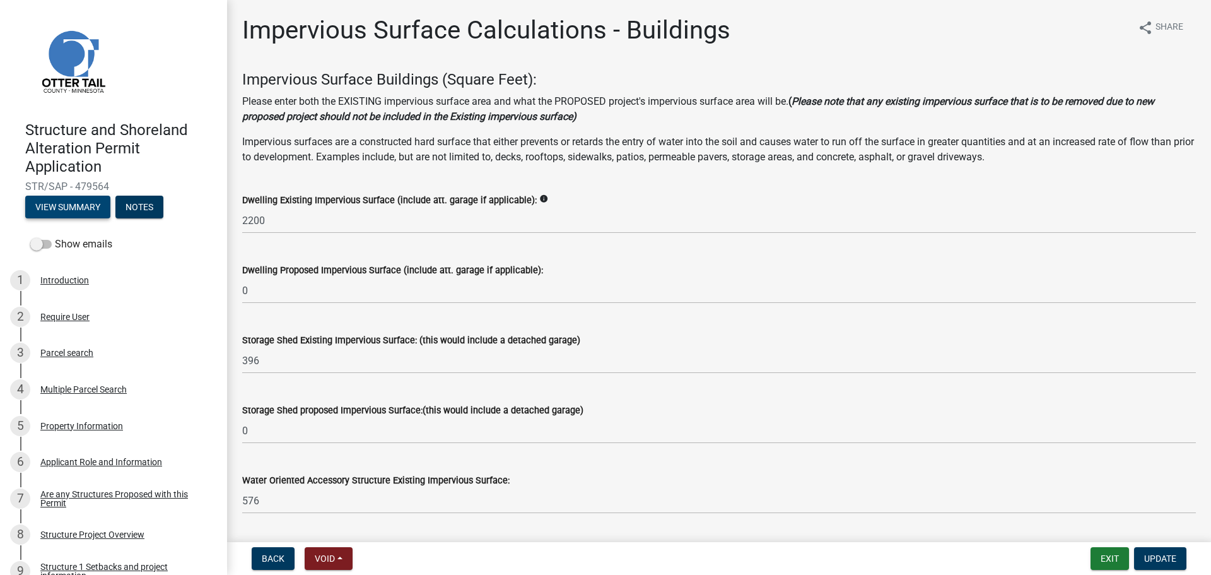
click at [72, 207] on button "View Summary" at bounding box center [67, 207] width 85 height 23
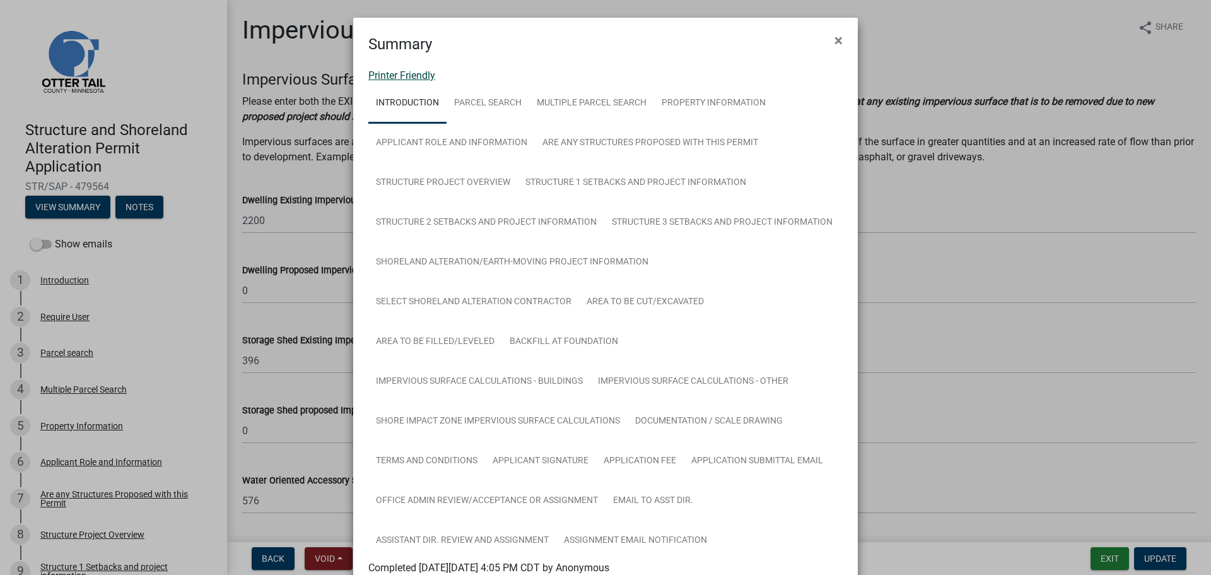
click at [410, 71] on link "Printer Friendly" at bounding box center [401, 75] width 67 height 12
click at [835, 40] on span "×" at bounding box center [839, 41] width 8 height 18
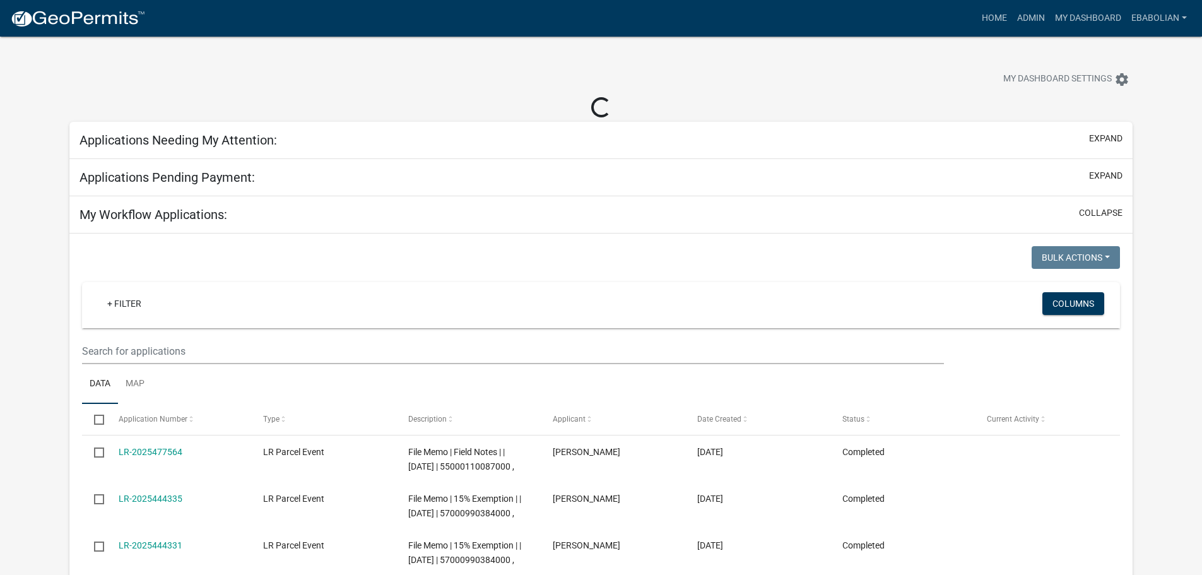
select select "3: 100"
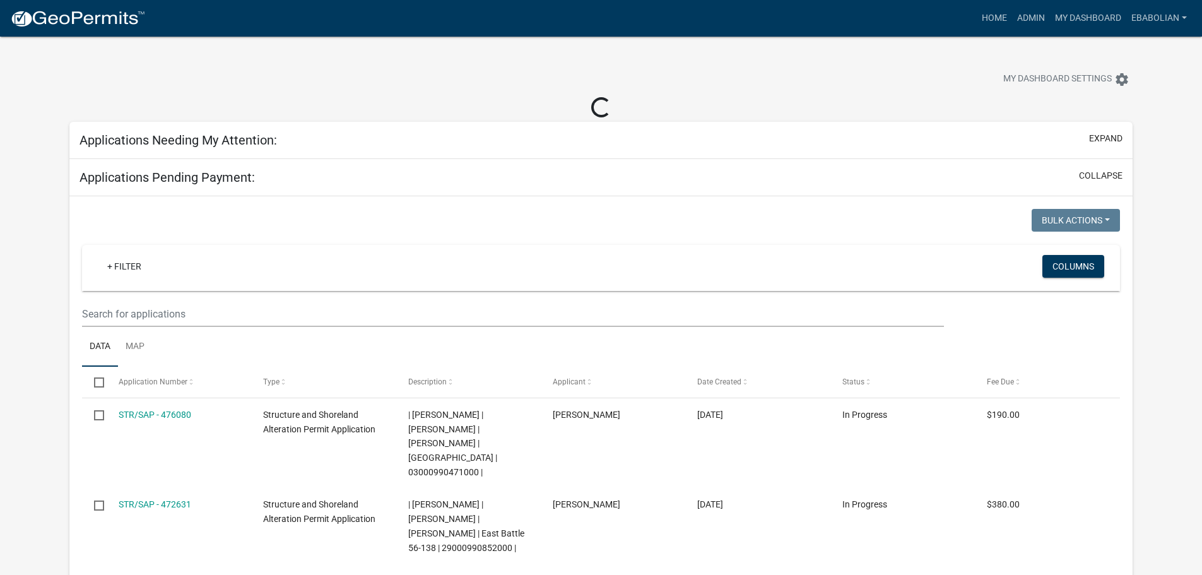
select select "3: 100"
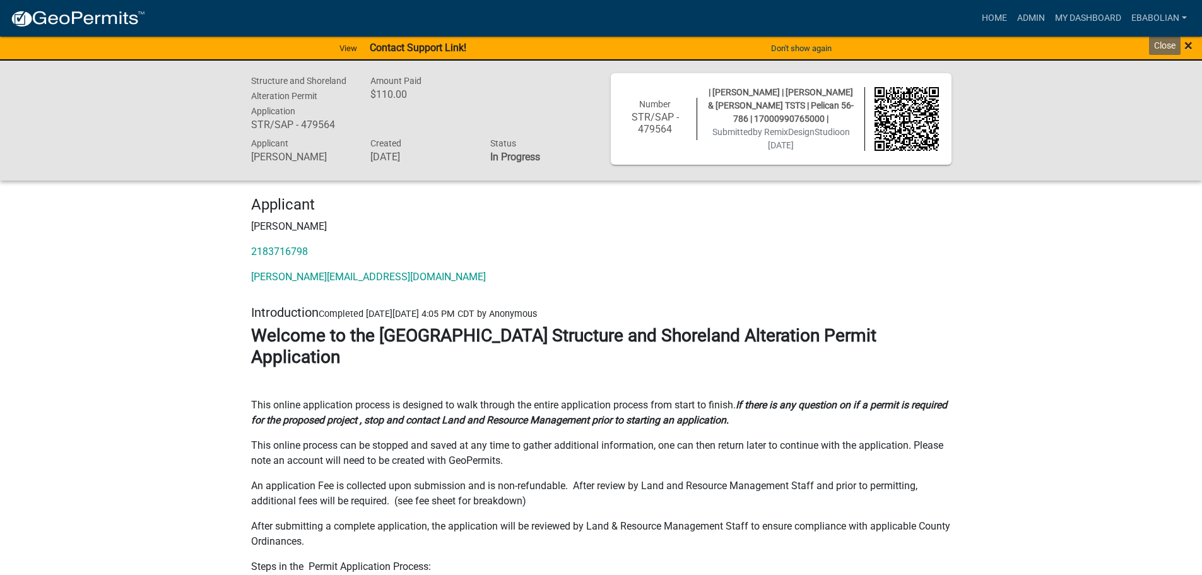
click at [1187, 47] on span "×" at bounding box center [1188, 46] width 8 height 18
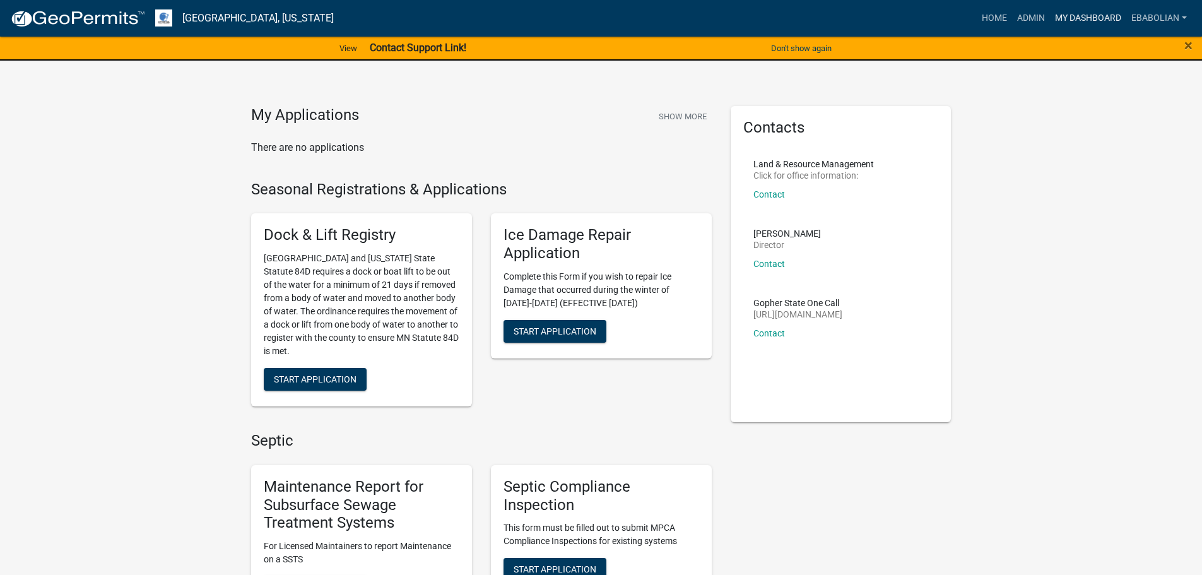
click at [1081, 12] on link "My Dashboard" at bounding box center [1088, 18] width 76 height 24
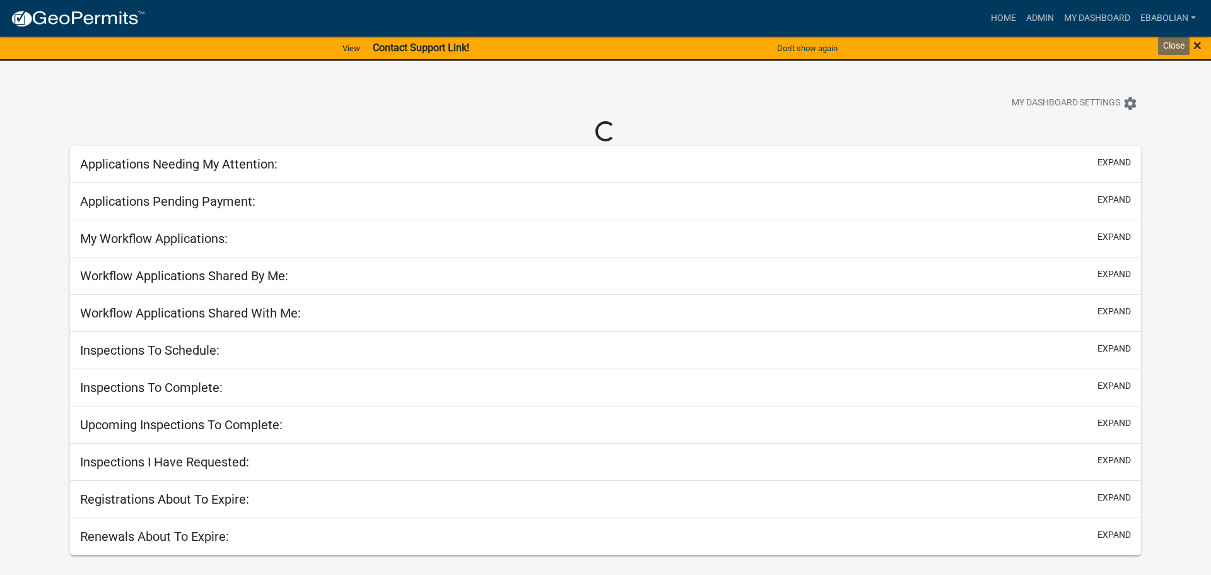
click at [1199, 46] on div "× Close" at bounding box center [1160, 48] width 101 height 26
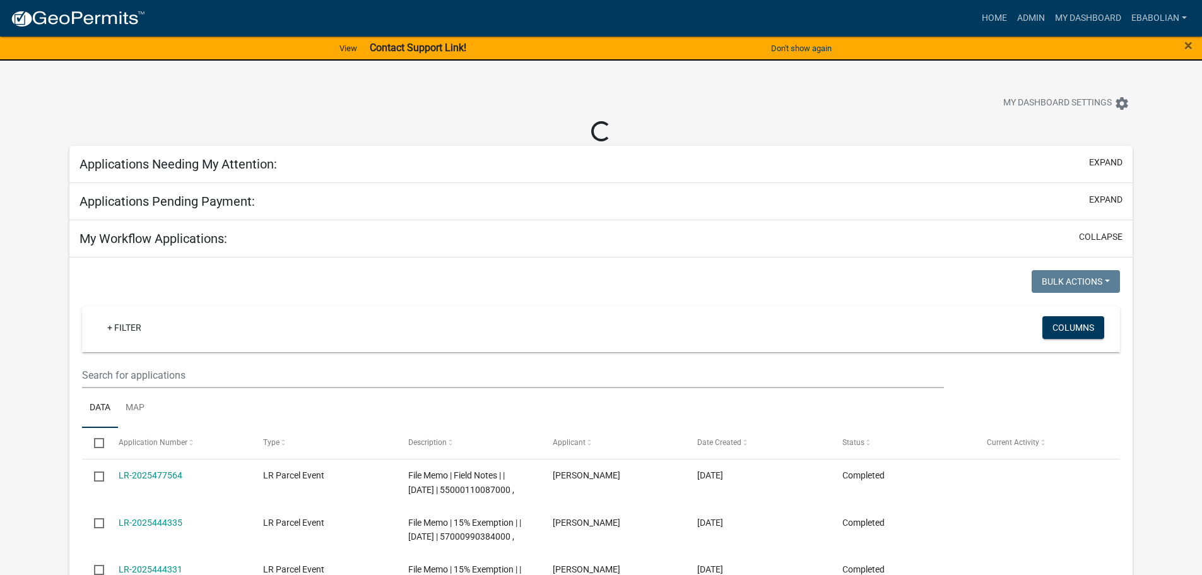
select select "3: 100"
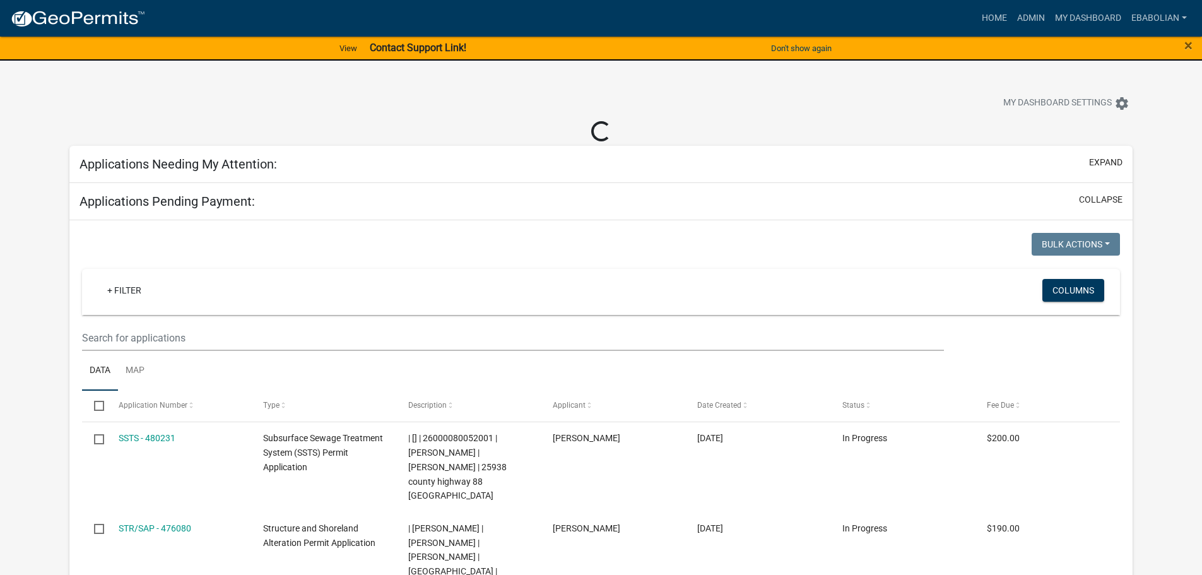
select select "3: 100"
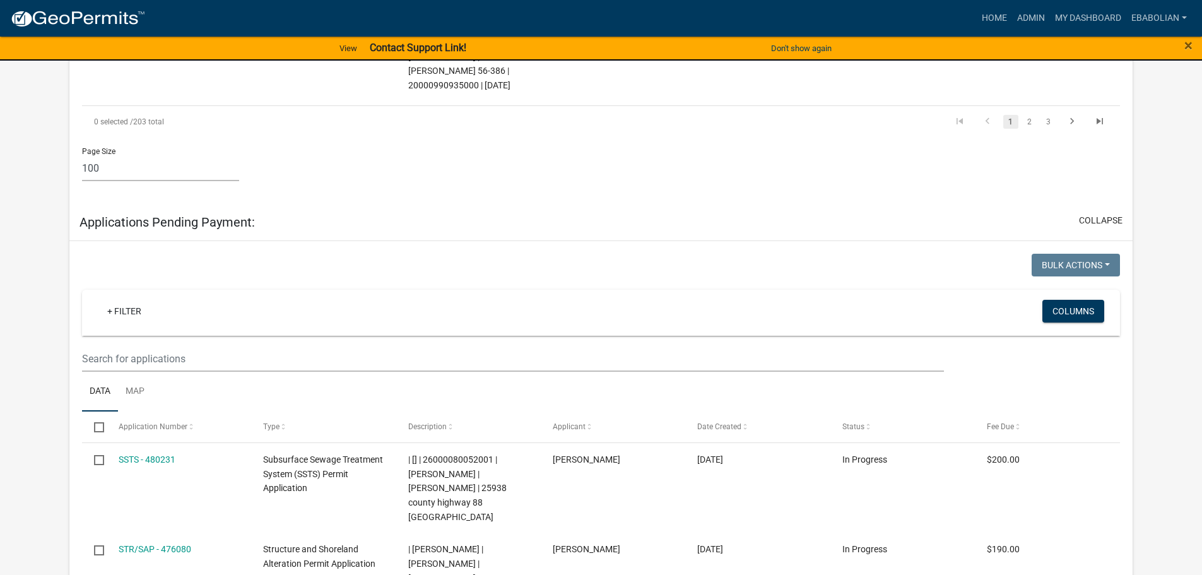
scroll to position [8643, 0]
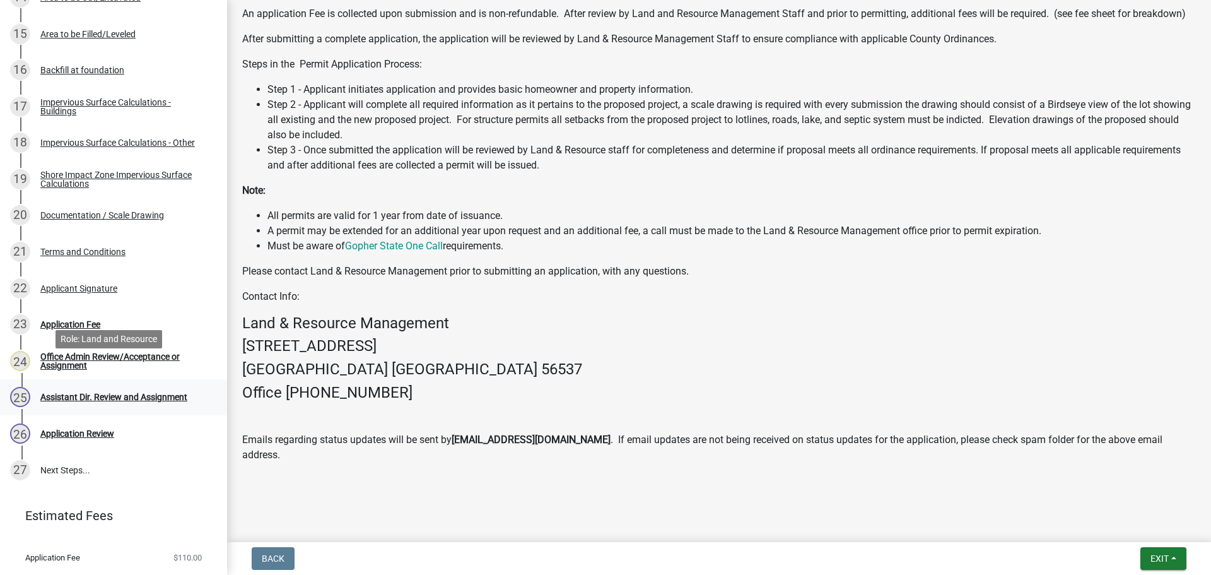
scroll to position [760, 0]
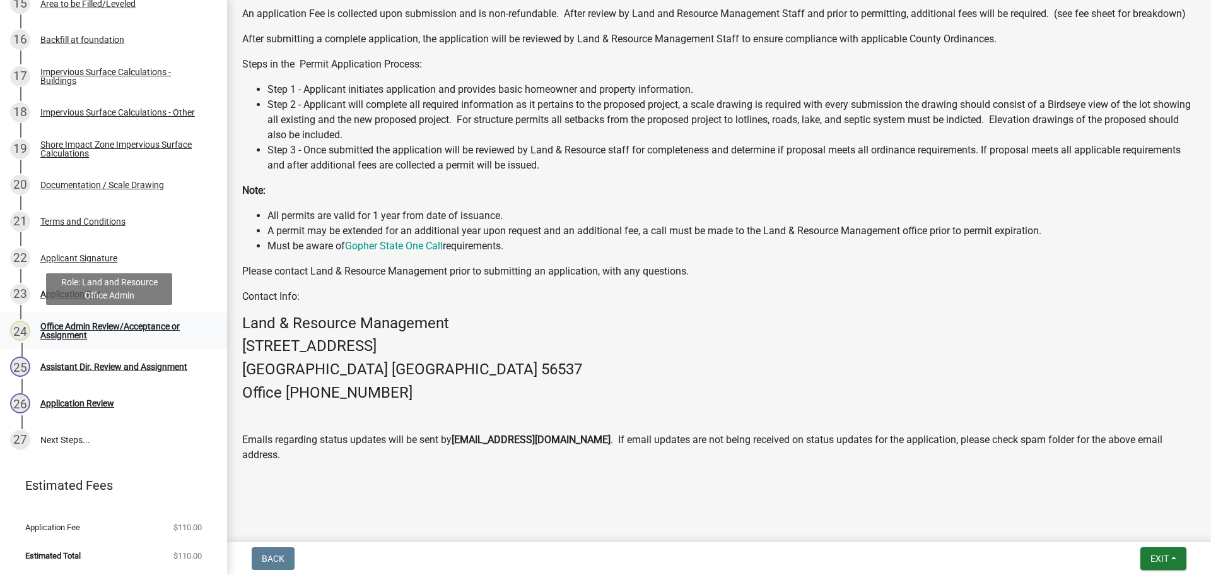
click at [63, 332] on div "Office Admin Review/Acceptance or Assignment" at bounding box center [123, 331] width 167 height 18
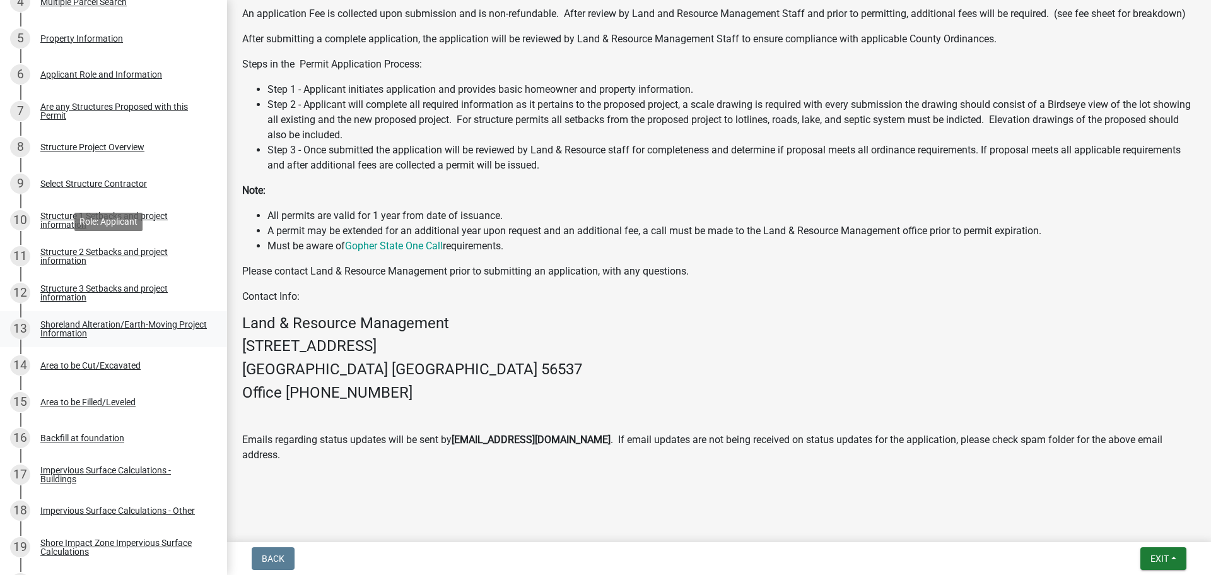
scroll to position [445, 0]
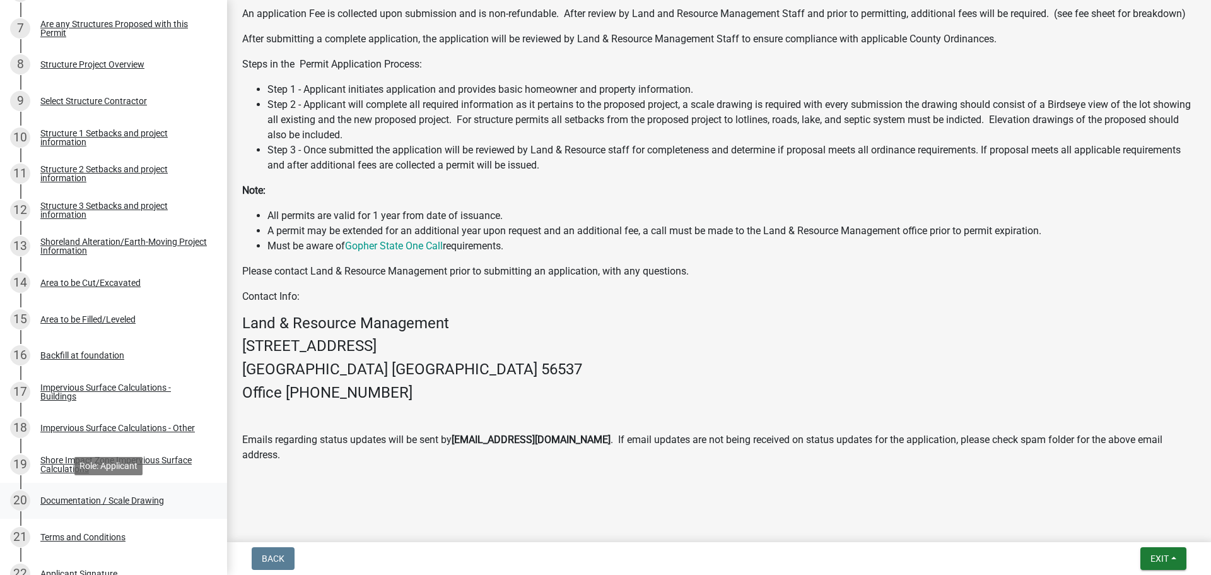
click at [122, 494] on div "20 Documentation / Scale Drawing" at bounding box center [108, 500] width 197 height 20
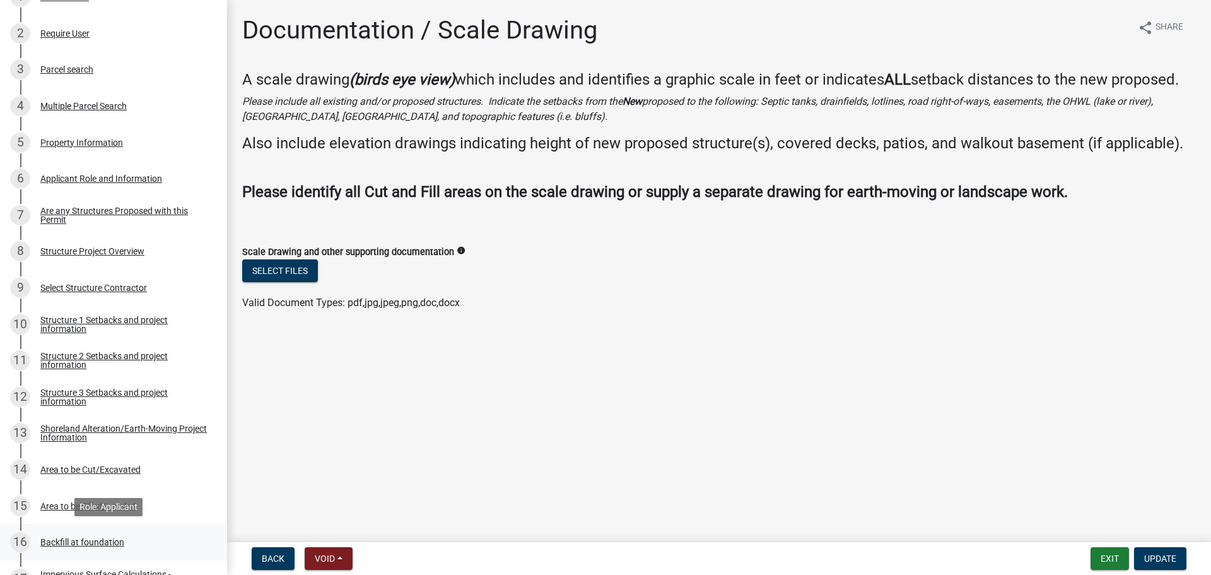
scroll to position [256, 0]
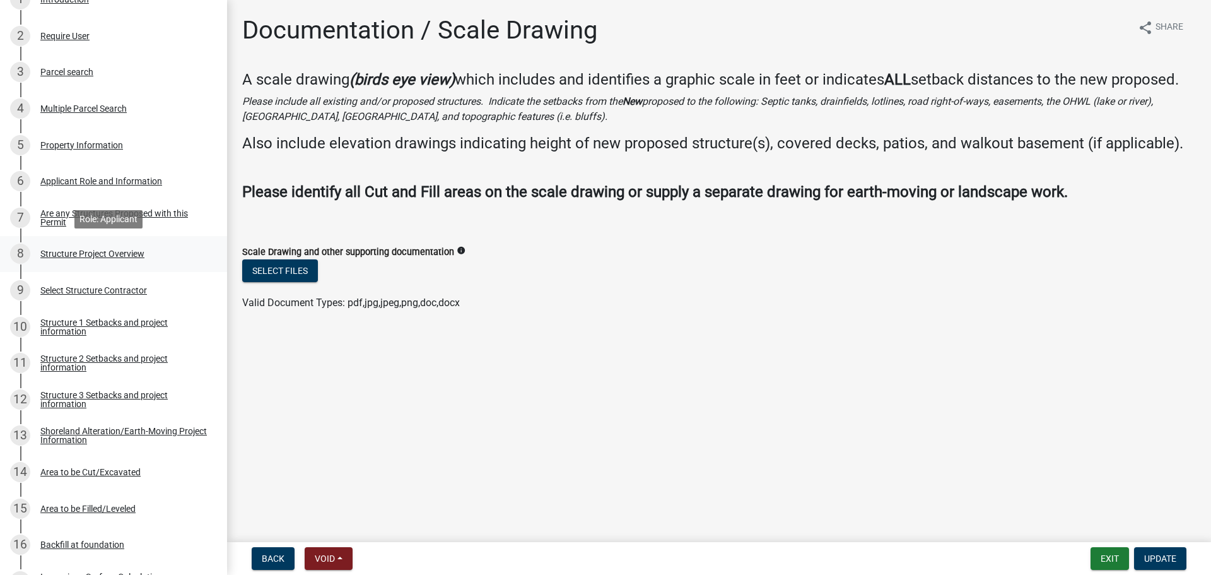
click at [69, 258] on div "Structure Project Overview" at bounding box center [92, 253] width 104 height 9
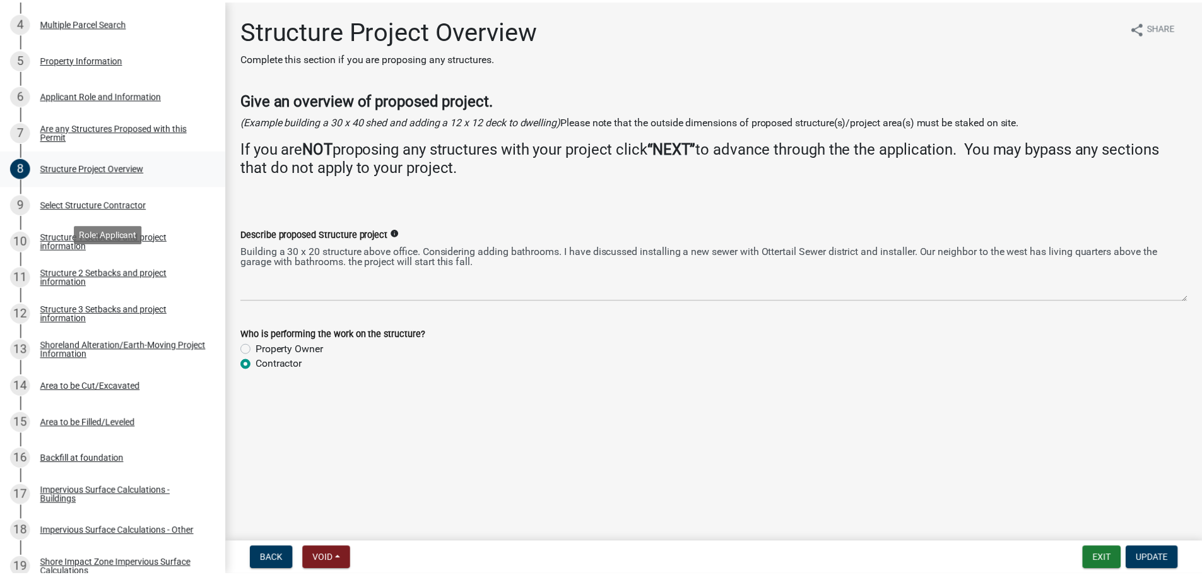
scroll to position [442, 0]
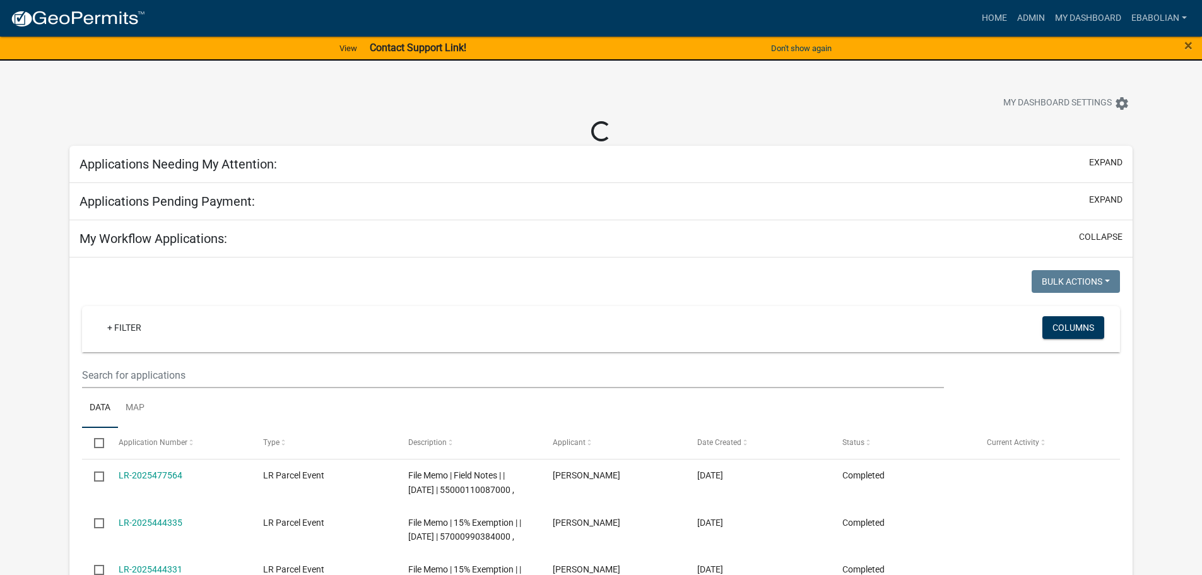
select select "3: 100"
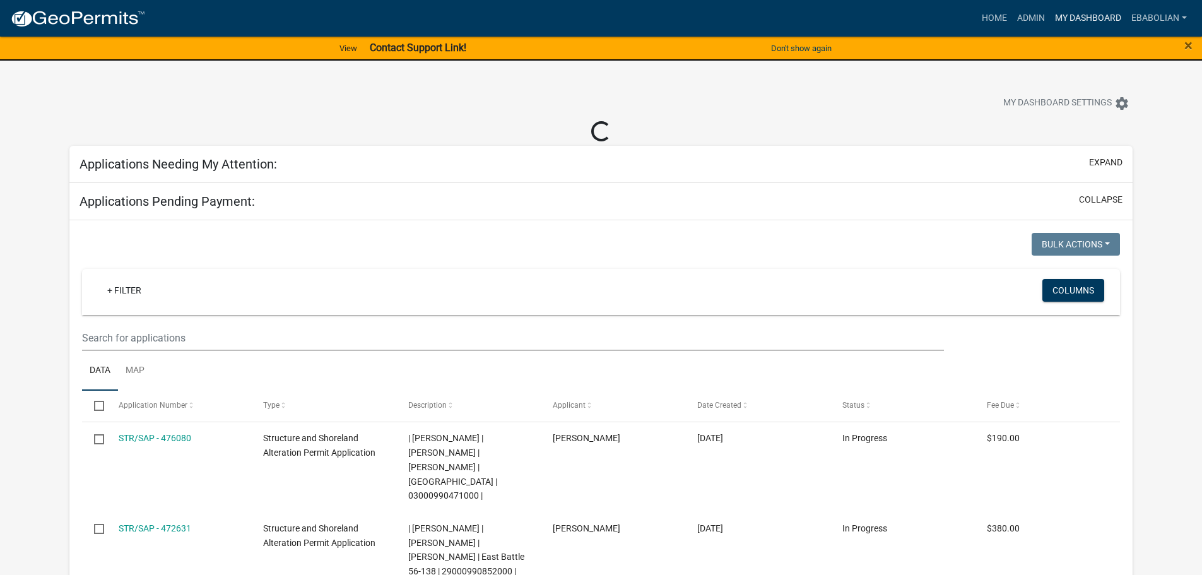
click at [1098, 18] on link "My Dashboard" at bounding box center [1088, 18] width 76 height 24
select select "3: 100"
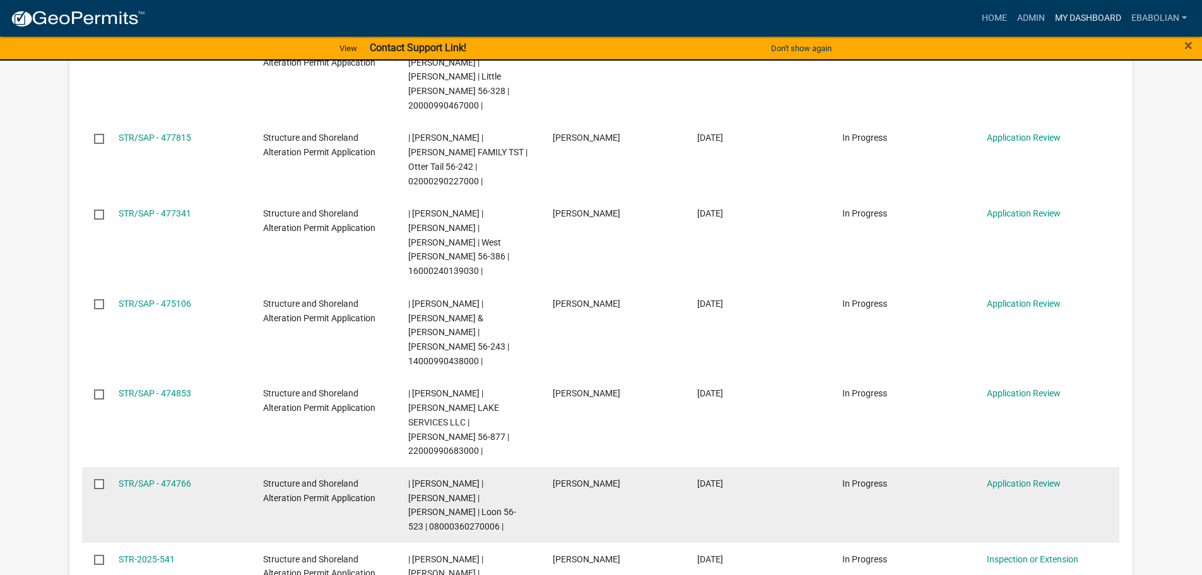
scroll to position [442, 0]
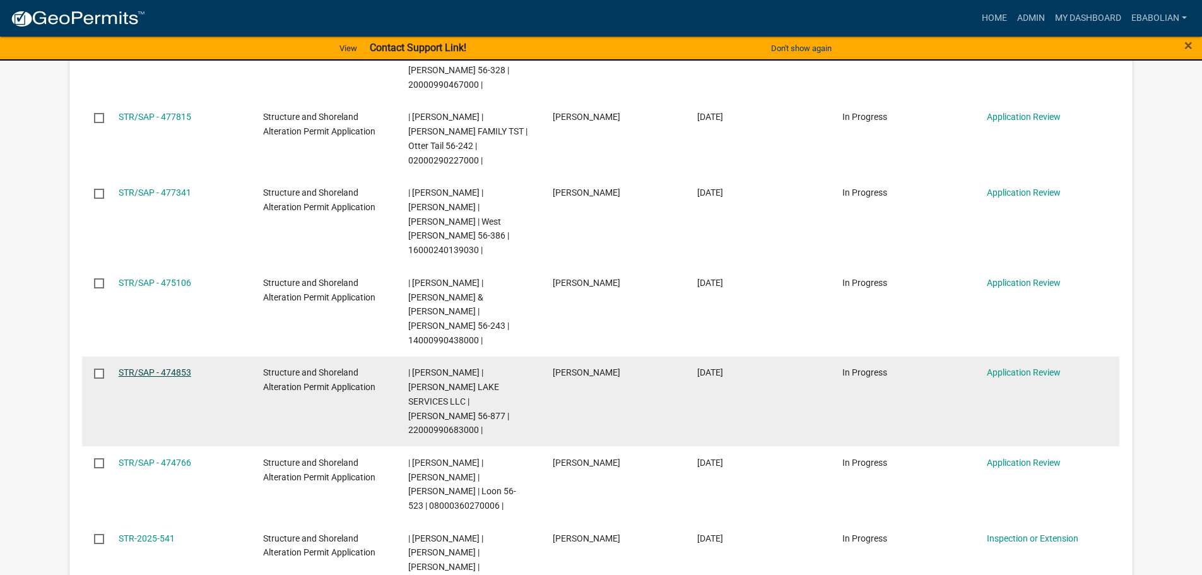
click at [180, 367] on link "STR/SAP - 474853" at bounding box center [155, 372] width 73 height 10
